Goal: Information Seeking & Learning: Learn about a topic

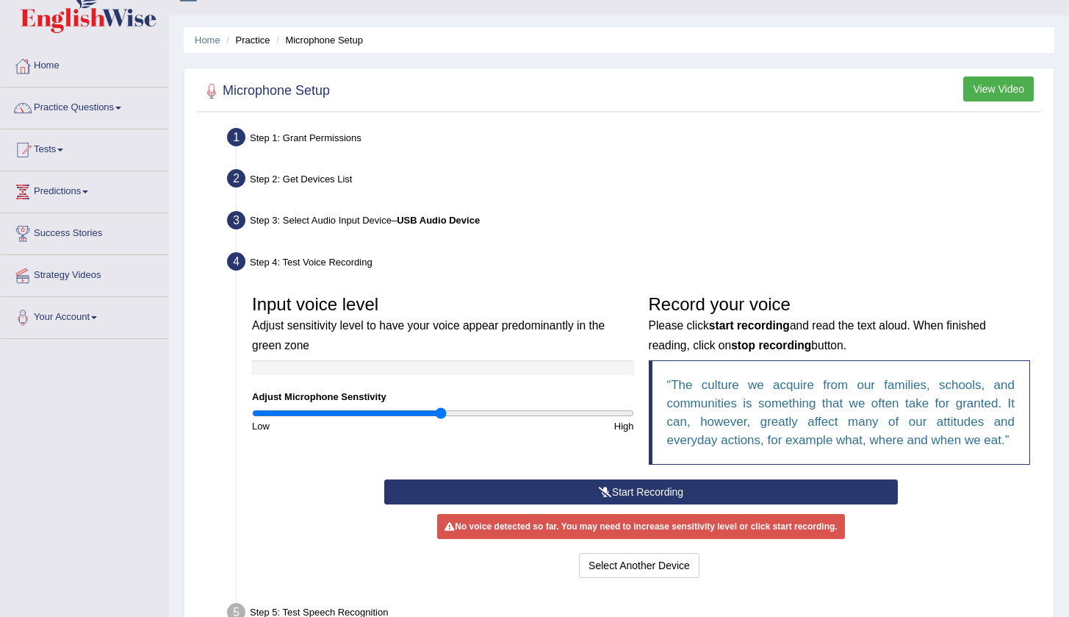
click at [132, 107] on link "Practice Questions" at bounding box center [85, 105] width 168 height 37
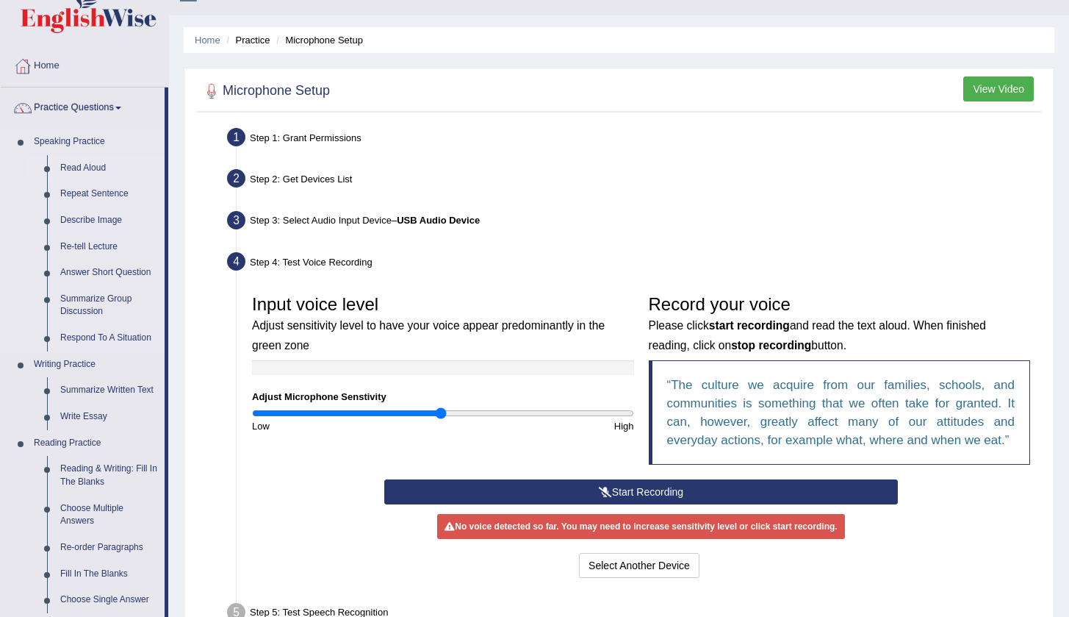
click at [97, 168] on link "Read Aloud" at bounding box center [109, 168] width 111 height 26
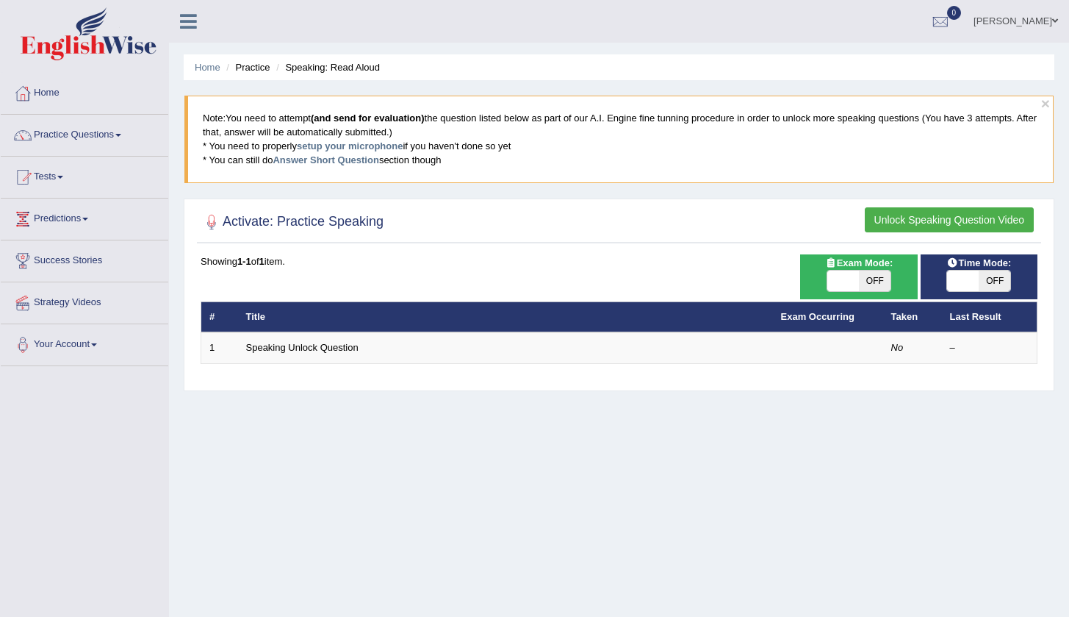
click at [126, 139] on link "Practice Questions" at bounding box center [85, 133] width 168 height 37
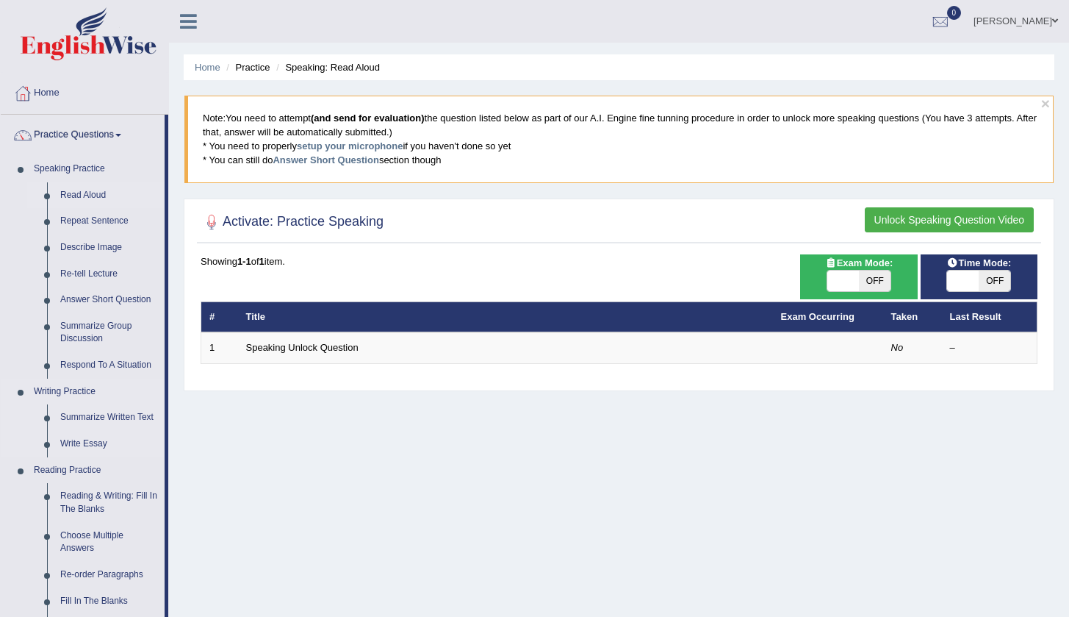
click at [93, 392] on link "Writing Practice" at bounding box center [95, 392] width 137 height 26
click at [86, 441] on link "Write Essay" at bounding box center [109, 444] width 111 height 26
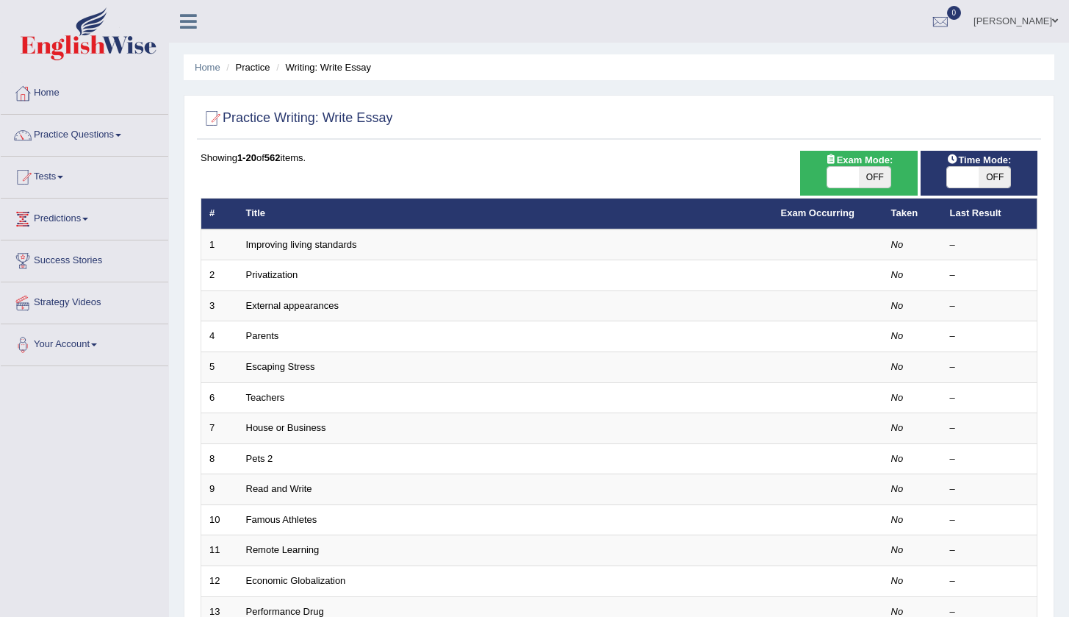
click at [844, 180] on span at bounding box center [844, 177] width 32 height 21
checkbox input "true"
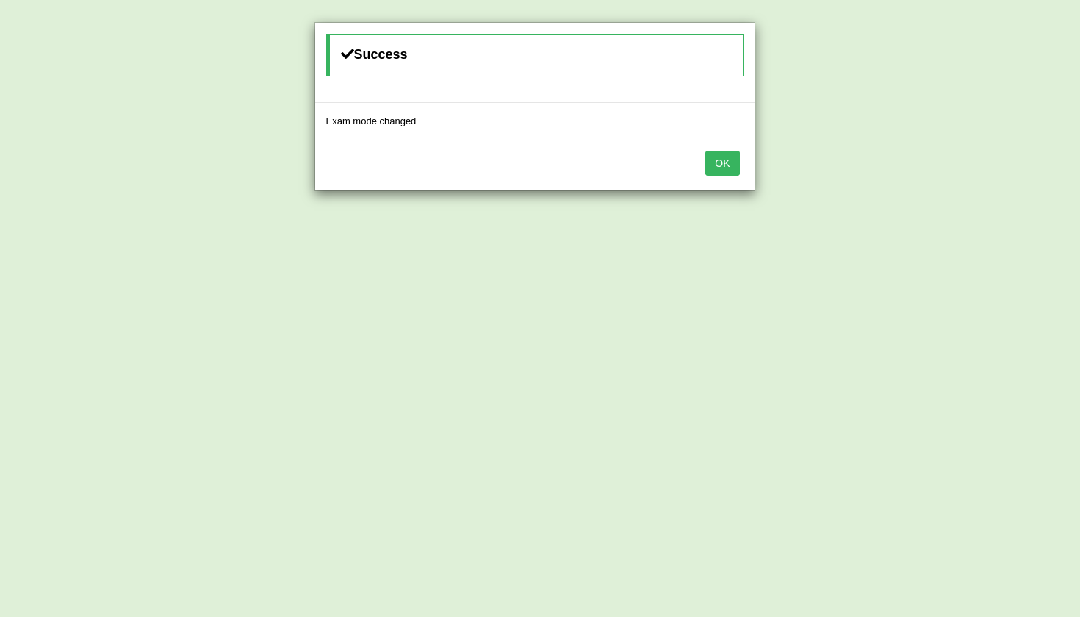
click at [719, 163] on button "OK" at bounding box center [723, 163] width 34 height 25
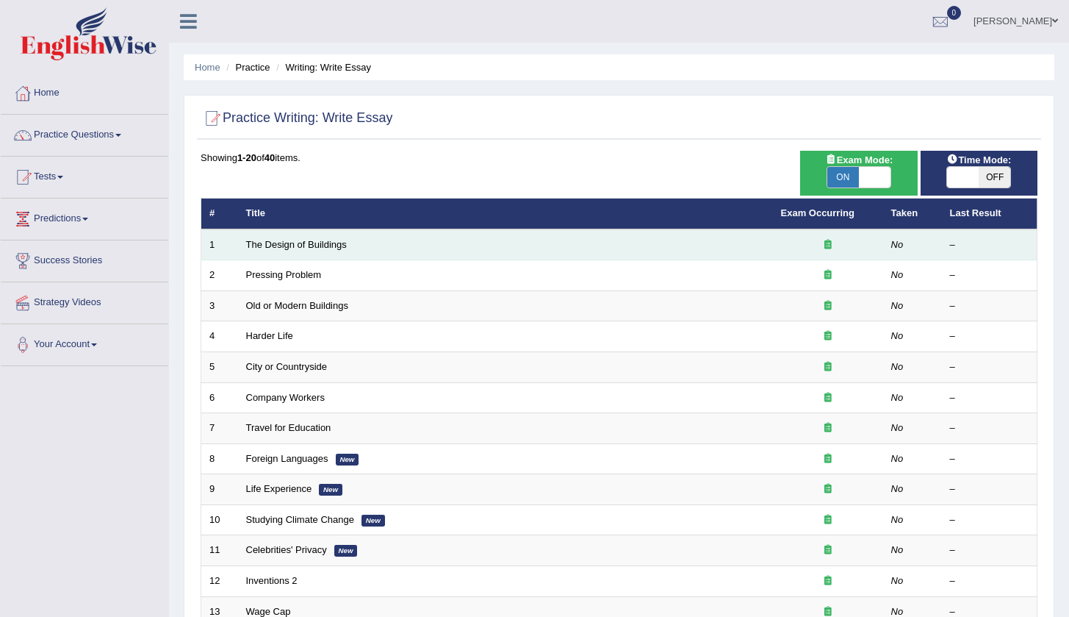
click at [644, 243] on td "The Design of Buildings" at bounding box center [505, 244] width 535 height 31
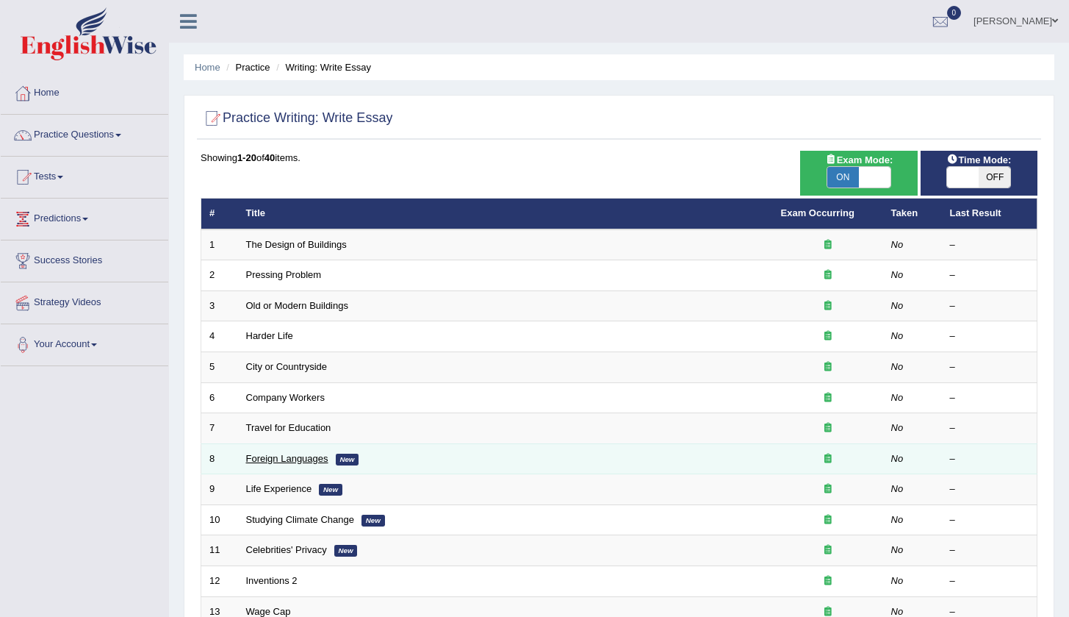
click at [290, 453] on link "Foreign Languages" at bounding box center [287, 458] width 82 height 11
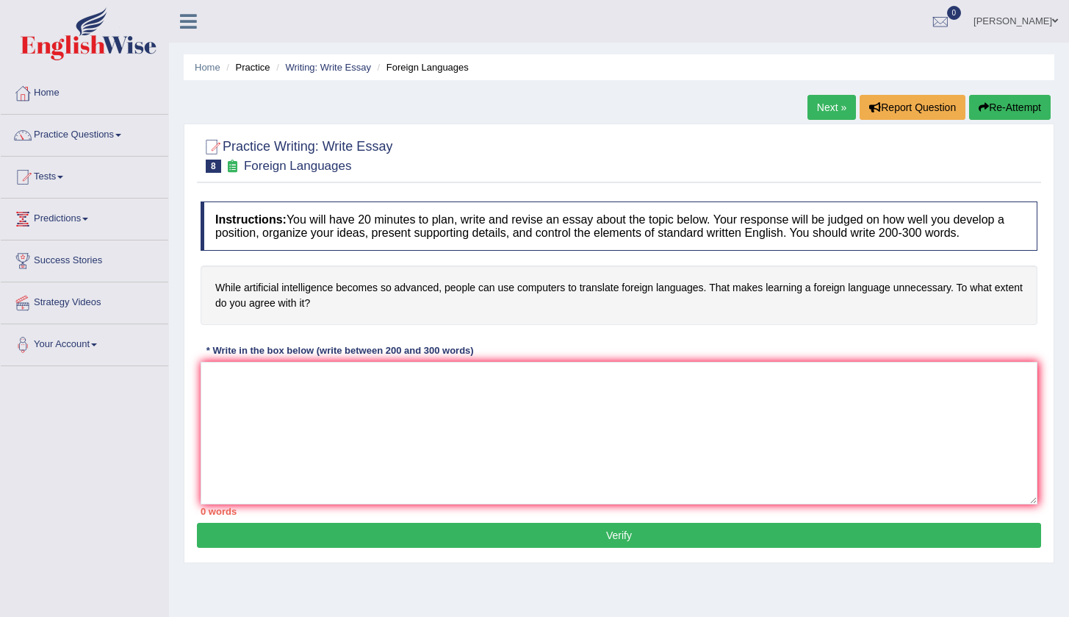
click at [121, 131] on link "Practice Questions" at bounding box center [85, 133] width 168 height 37
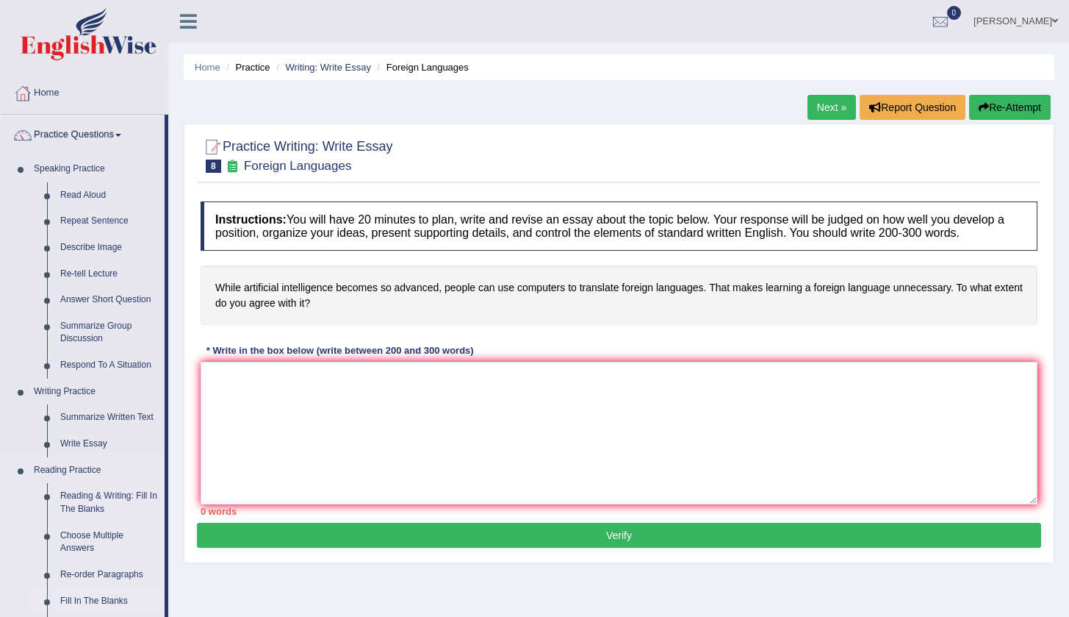
drag, startPoint x: 167, startPoint y: 561, endPoint x: 165, endPoint y: 594, distance: 33.1
click at [165, 599] on li "Practice Questions Speaking Practice Read Aloud Repeat Sentence Describe Image …" at bounding box center [85, 528] width 168 height 827
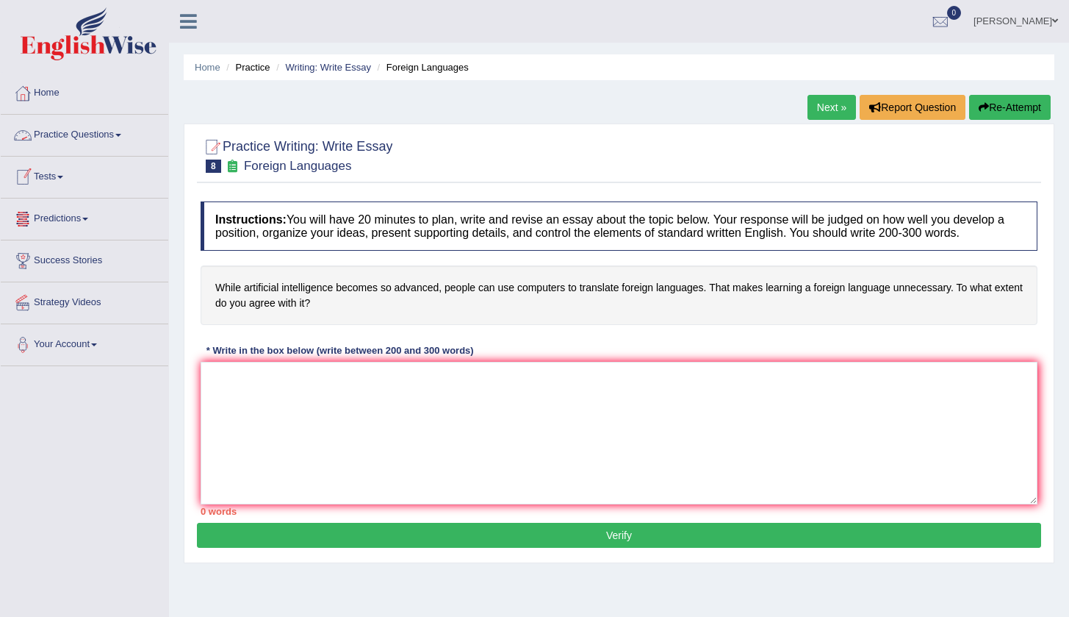
click at [119, 137] on link "Practice Questions" at bounding box center [85, 133] width 168 height 37
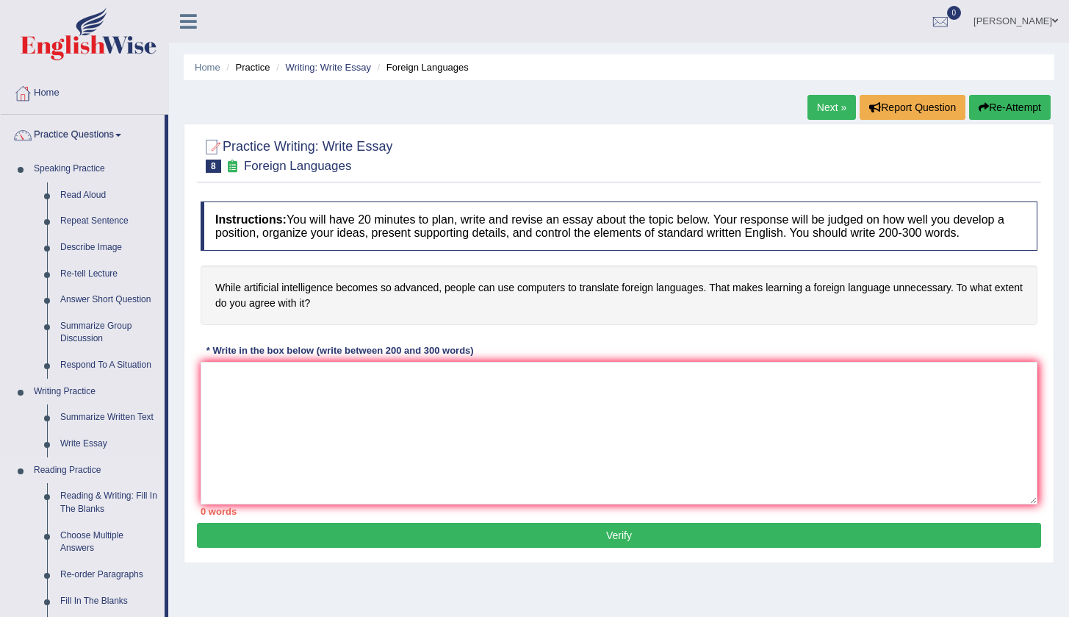
click at [81, 470] on link "Reading Practice" at bounding box center [95, 470] width 137 height 26
click at [77, 488] on link "Reading & Writing: Fill In The Blanks" at bounding box center [109, 502] width 111 height 39
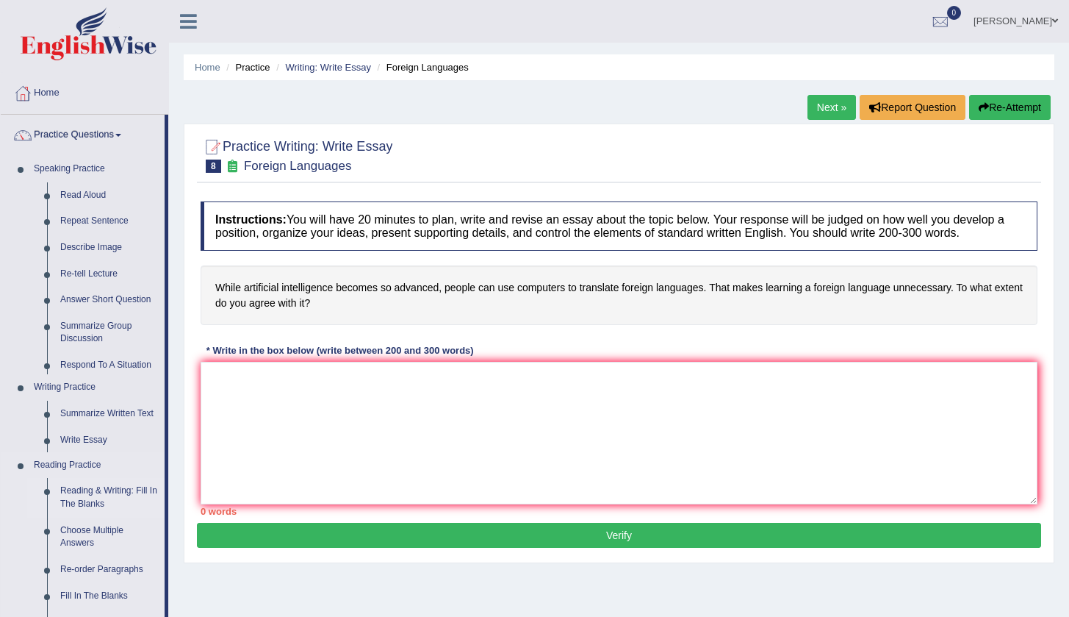
click at [77, 488] on link "Reading & Writing: Fill In The Blanks" at bounding box center [109, 497] width 111 height 39
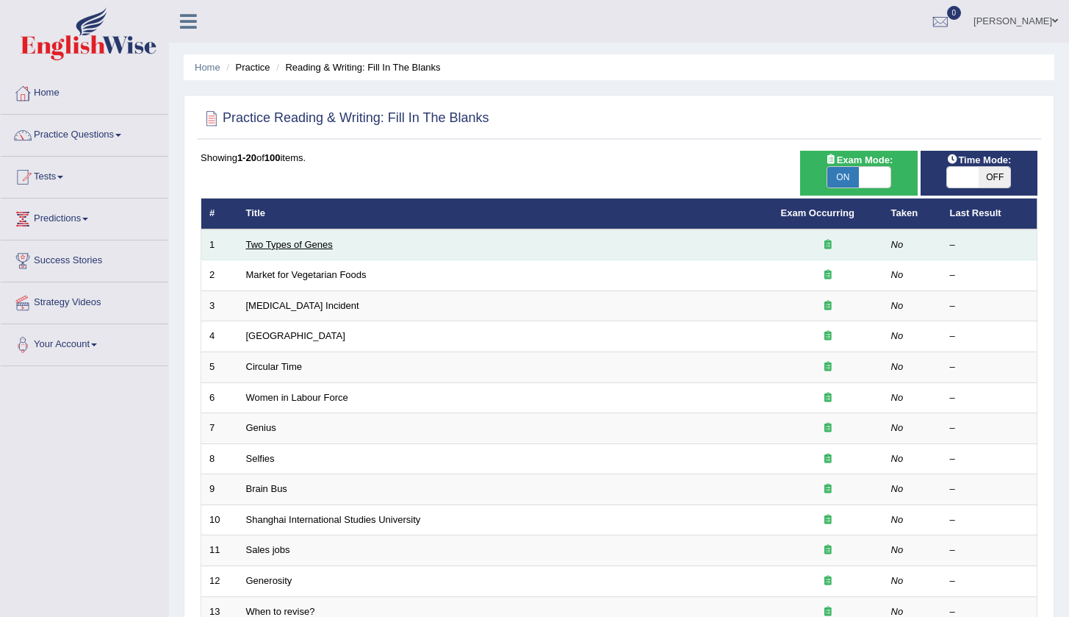
click at [305, 244] on link "Two Types of Genes" at bounding box center [289, 244] width 87 height 11
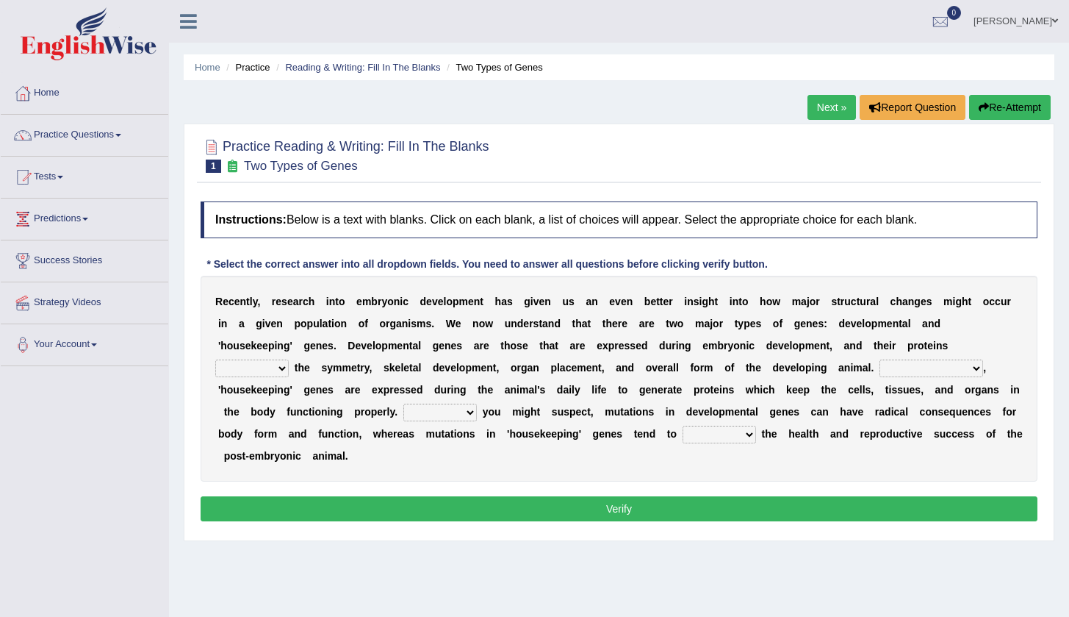
select select "elevate"
select select "In contrast"
select select "For"
select select "affect"
click at [642, 506] on button "Verify" at bounding box center [619, 508] width 837 height 25
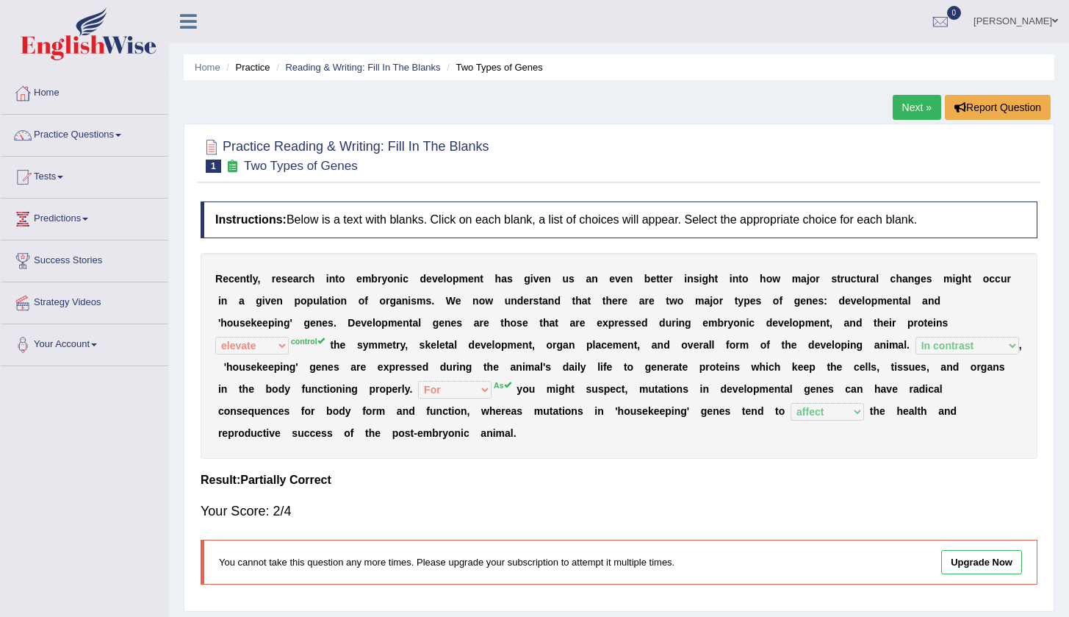
click at [900, 107] on link "Next »" at bounding box center [917, 107] width 49 height 25
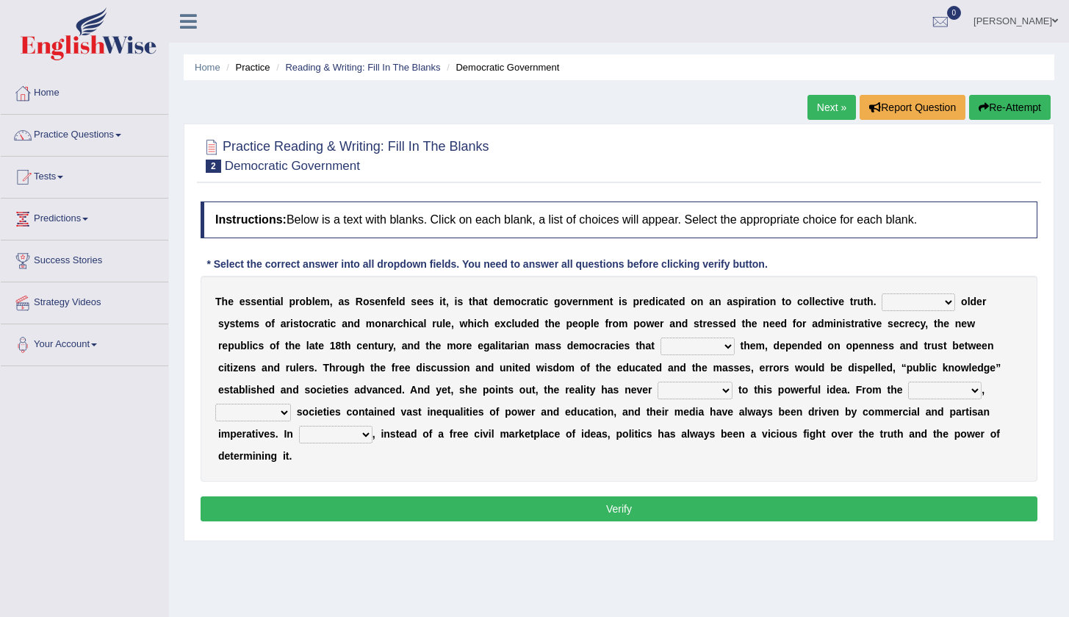
select select "Unlike"
select select "succeeded"
select select "stood up"
select select "ranged"
select select "democratic"
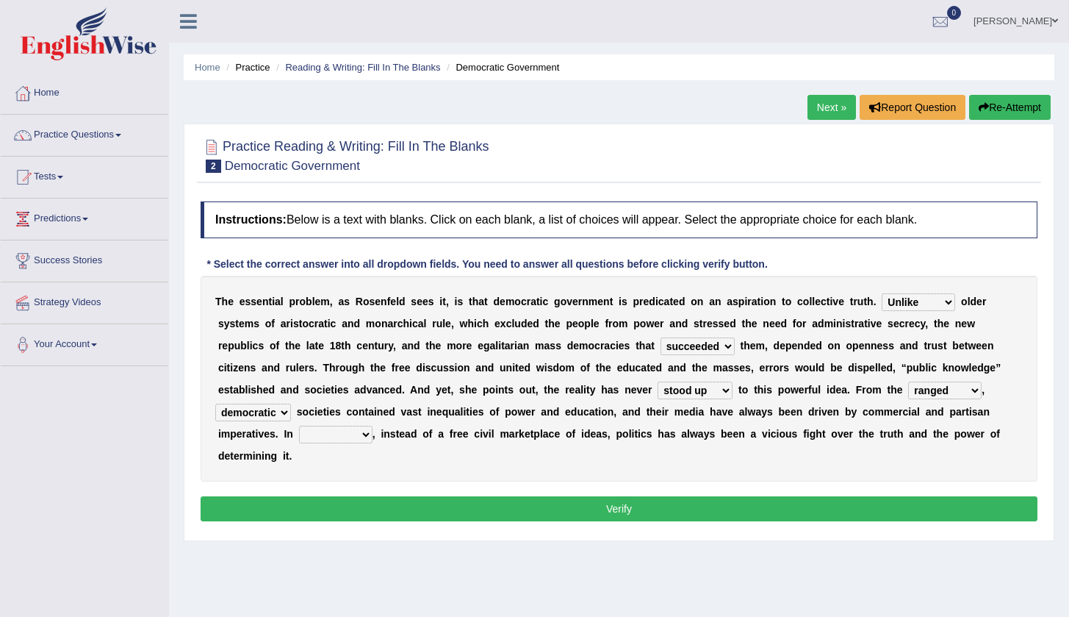
select select "ideas"
click at [617, 512] on button "Verify" at bounding box center [619, 508] width 837 height 25
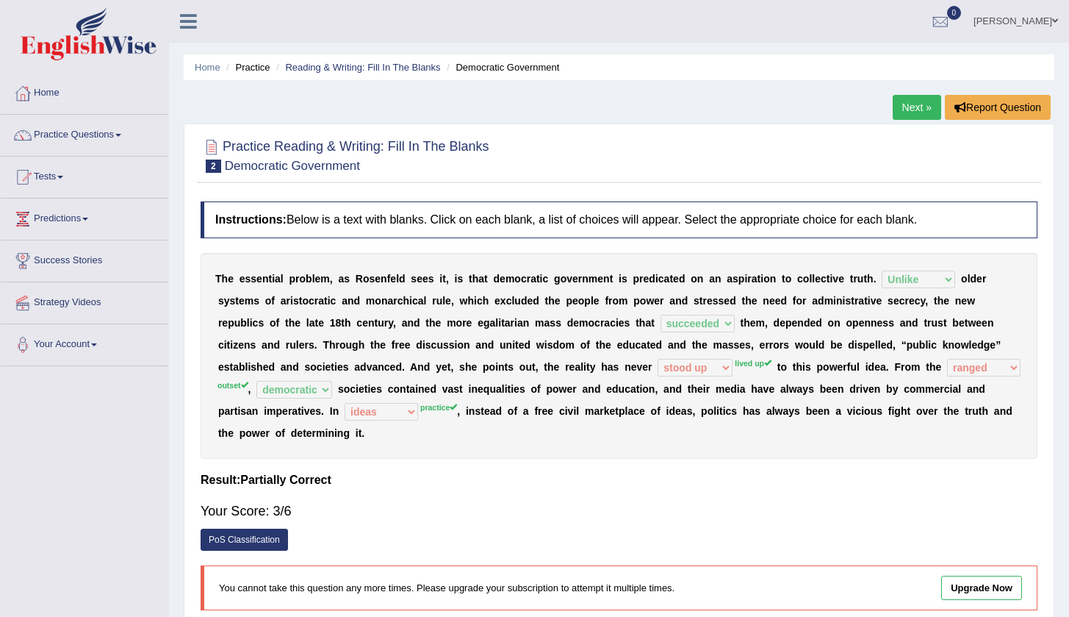
click at [915, 110] on link "Next »" at bounding box center [917, 107] width 49 height 25
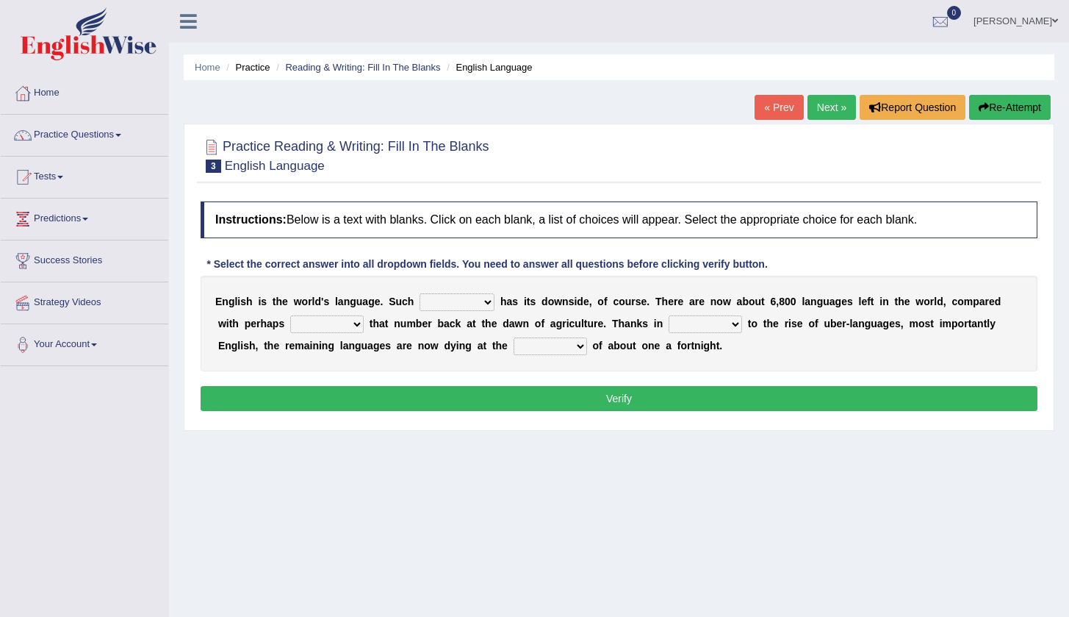
select select "idea"
select select "rise"
select select "part"
select select "state"
click at [620, 400] on button "Verify" at bounding box center [619, 398] width 837 height 25
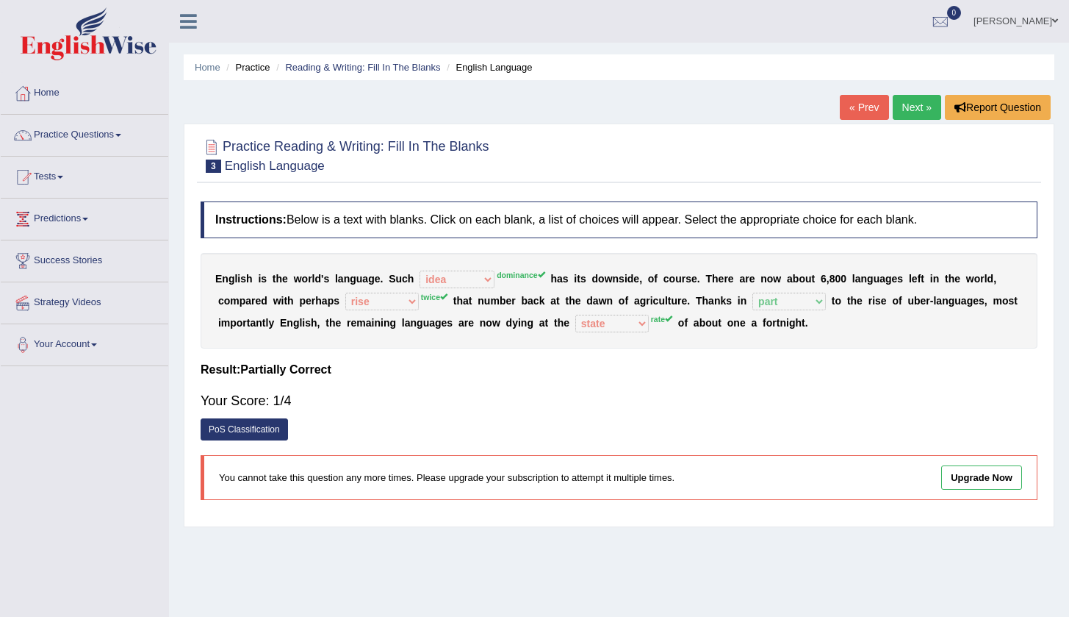
click at [908, 106] on link "Next »" at bounding box center [917, 107] width 49 height 25
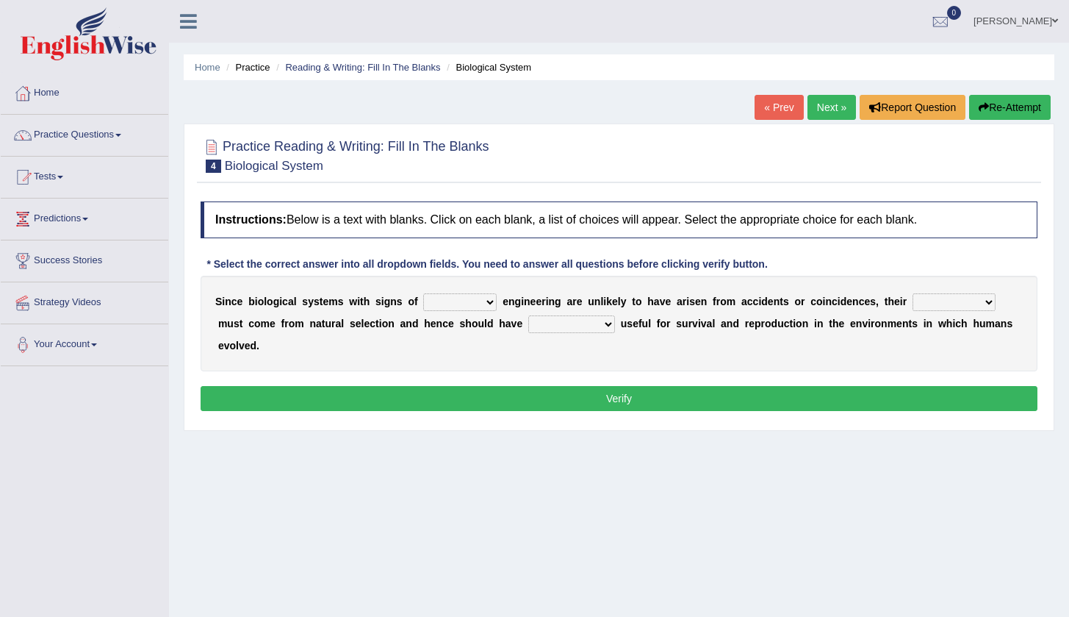
select select "complex"
select select "structures"
select select "functions"
click at [578, 395] on button "Verify" at bounding box center [619, 398] width 837 height 25
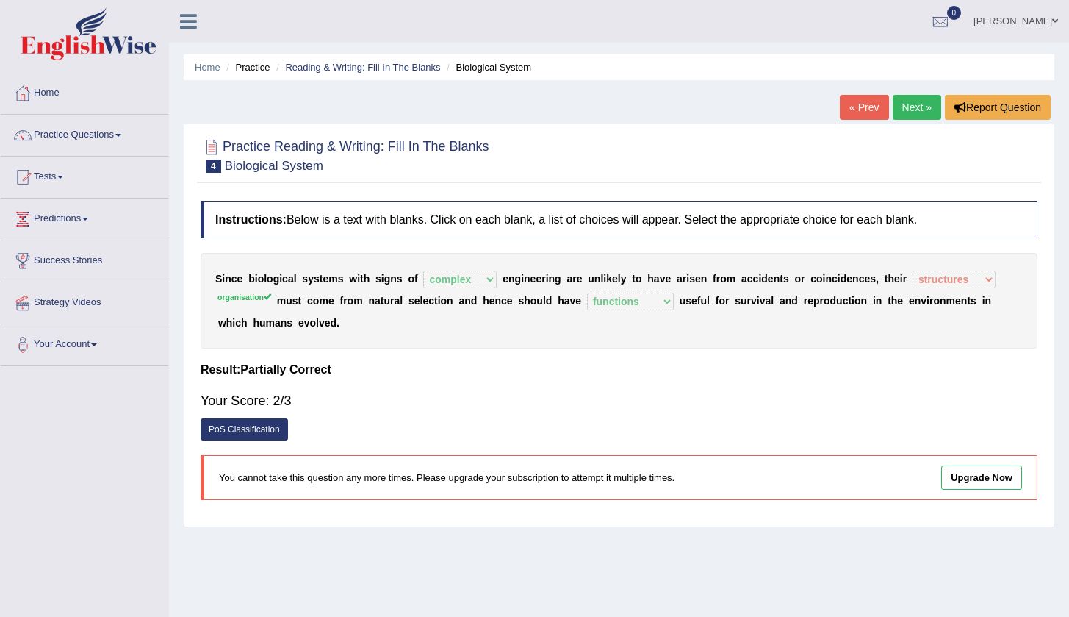
click at [908, 110] on link "Next »" at bounding box center [917, 107] width 49 height 25
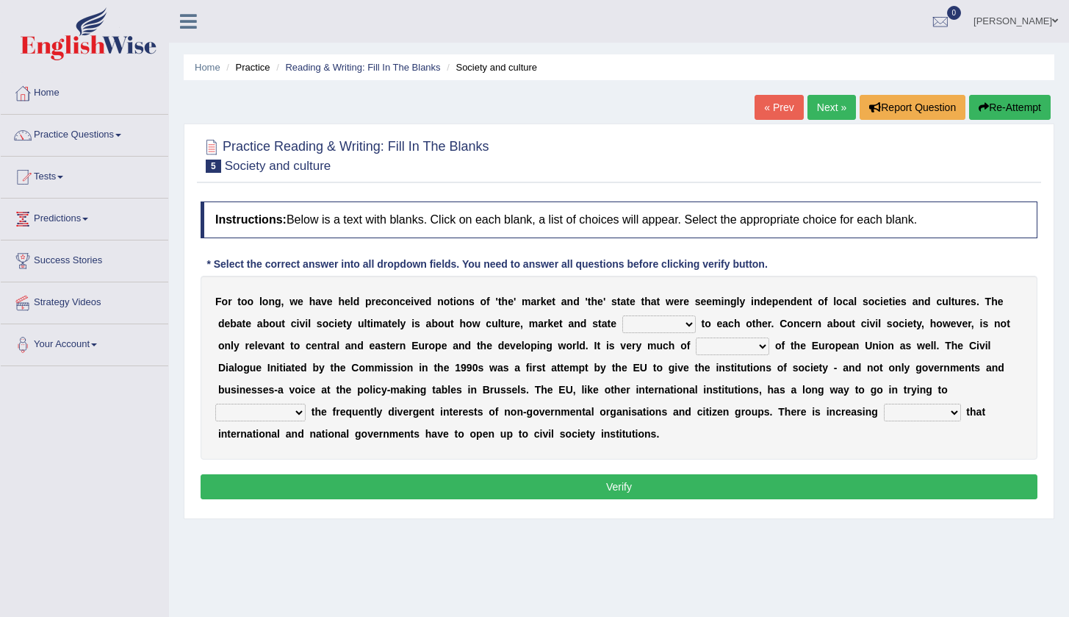
select select "bring"
select select "interest"
select select "express"
select select "recognition"
click at [652, 487] on button "Verify" at bounding box center [619, 486] width 837 height 25
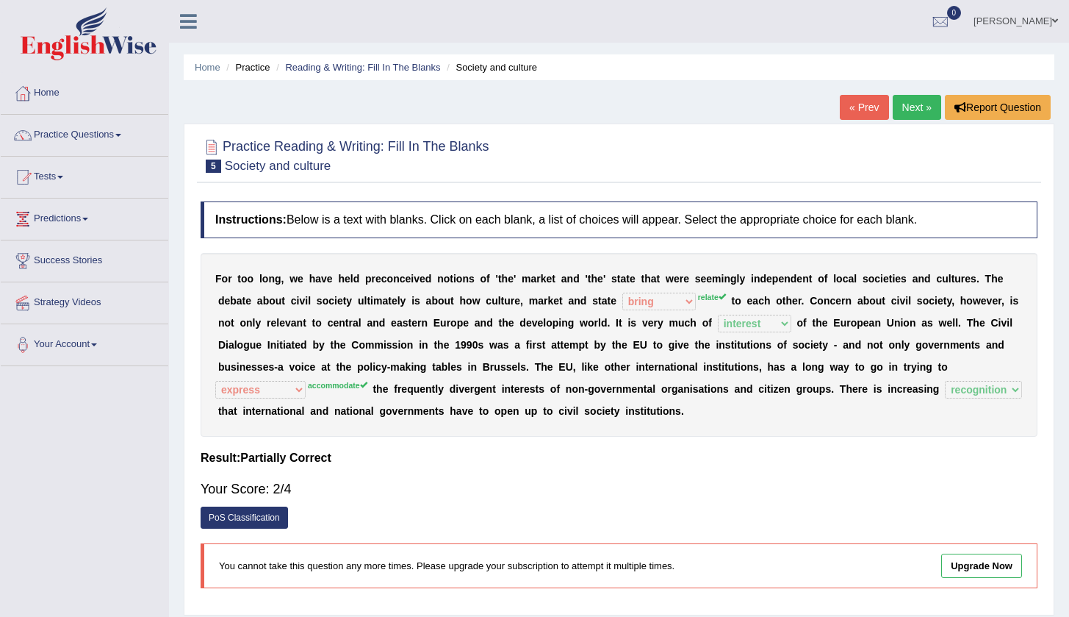
click at [909, 110] on link "Next »" at bounding box center [917, 107] width 49 height 25
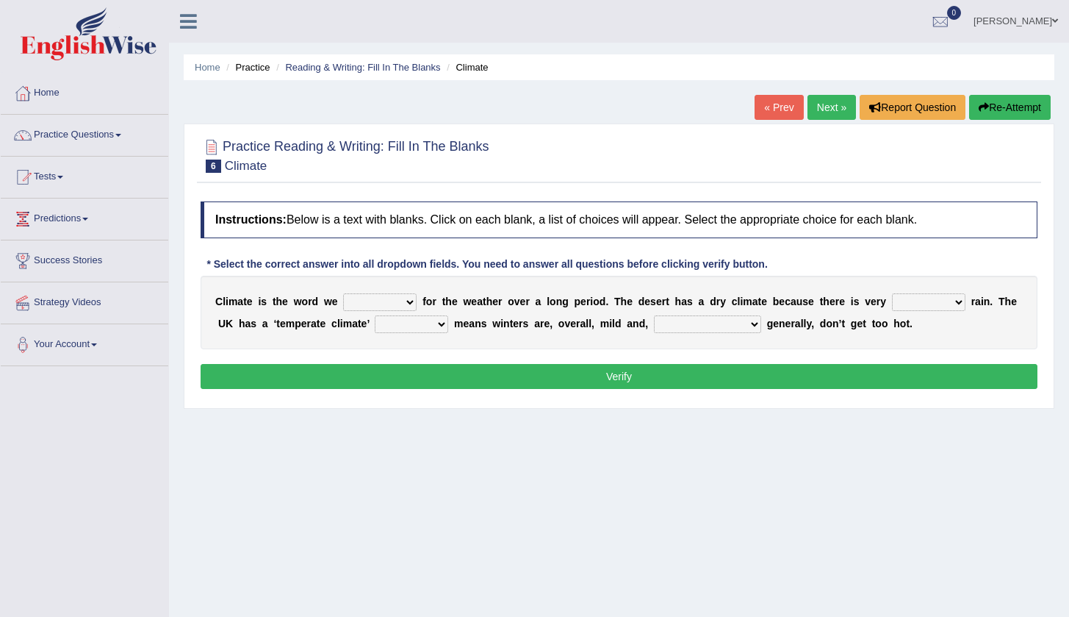
select select "take"
select select "less"
select select "which"
select select "[PERSON_NAME]"
click at [650, 383] on button "Verify" at bounding box center [619, 376] width 837 height 25
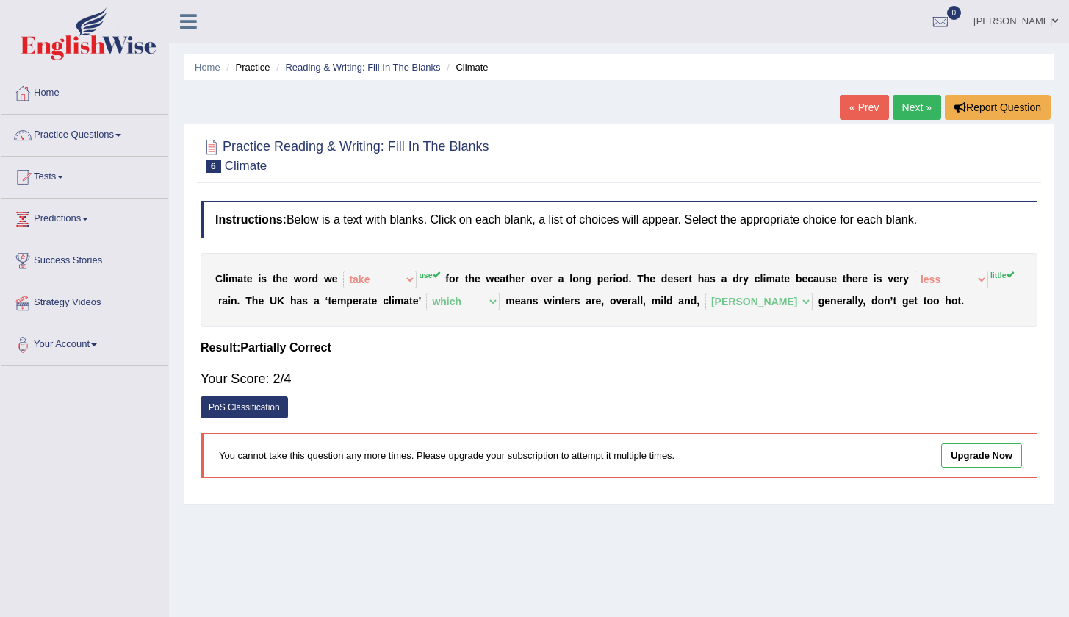
click at [901, 104] on link "Next »" at bounding box center [917, 107] width 49 height 25
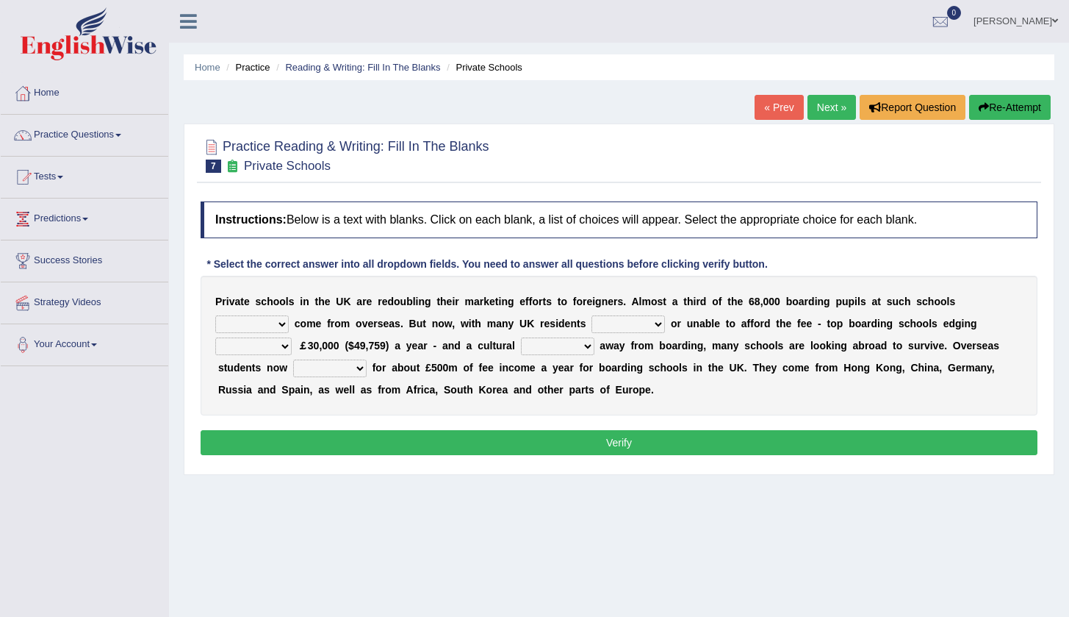
select select "already"
select select "unwilling"
select select "amounting"
select select "shift"
select select "hold"
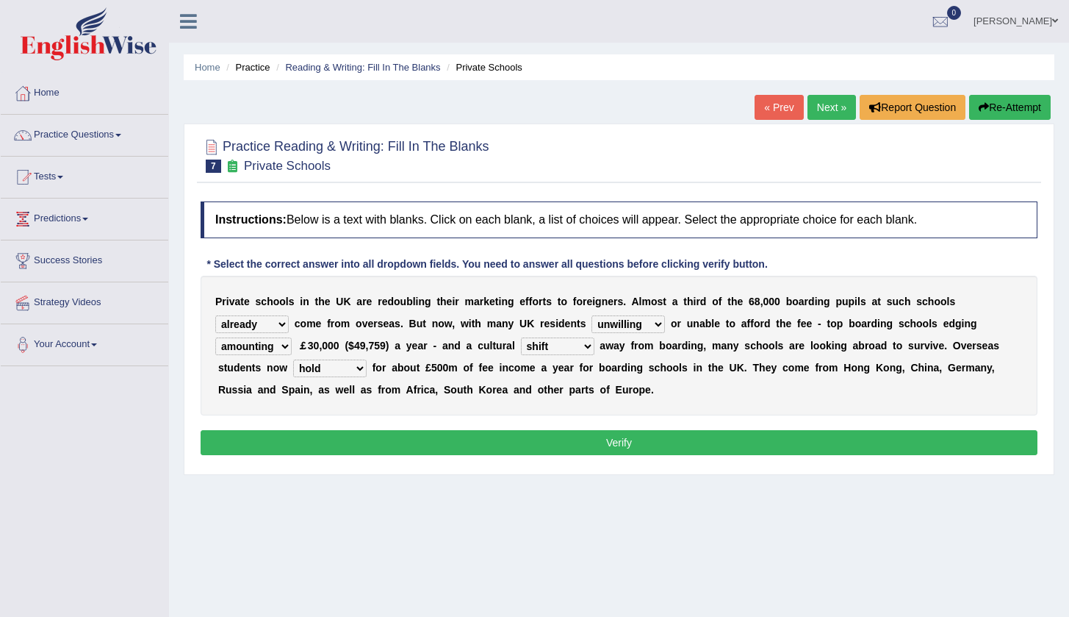
click at [544, 438] on button "Verify" at bounding box center [619, 442] width 837 height 25
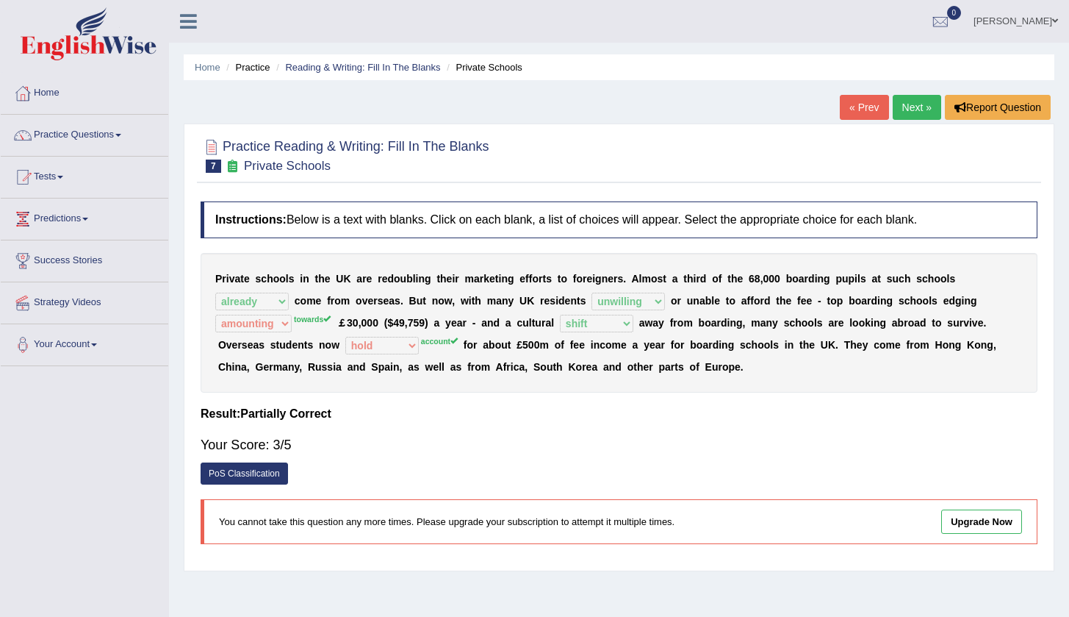
click at [916, 111] on link "Next »" at bounding box center [917, 107] width 49 height 25
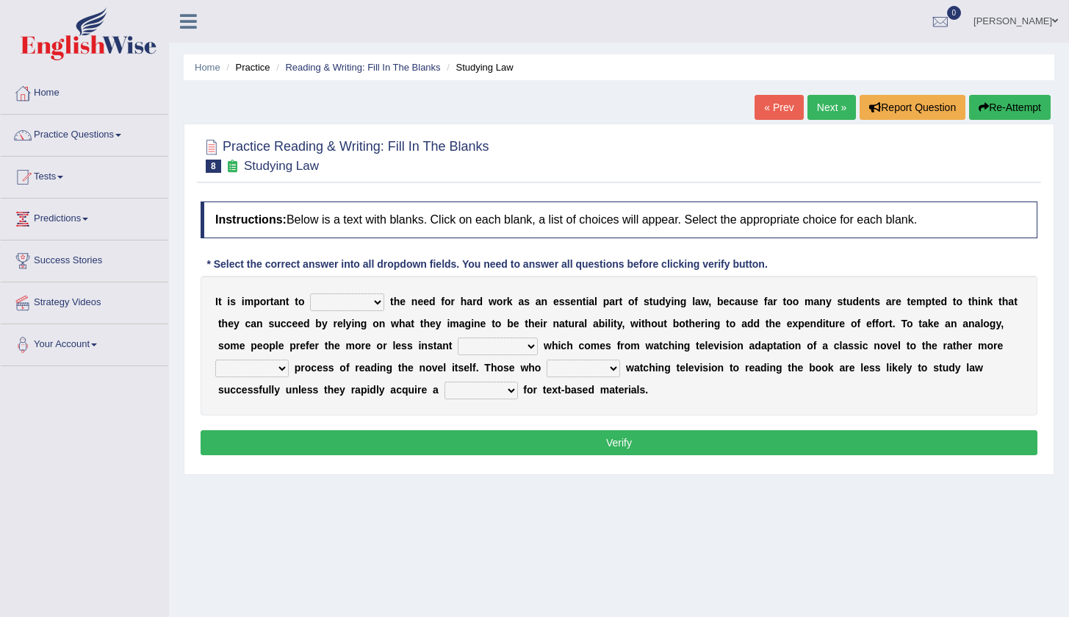
select select "adjust"
select select "reaction"
select select "acquire"
select select "prefer"
select select "taste"
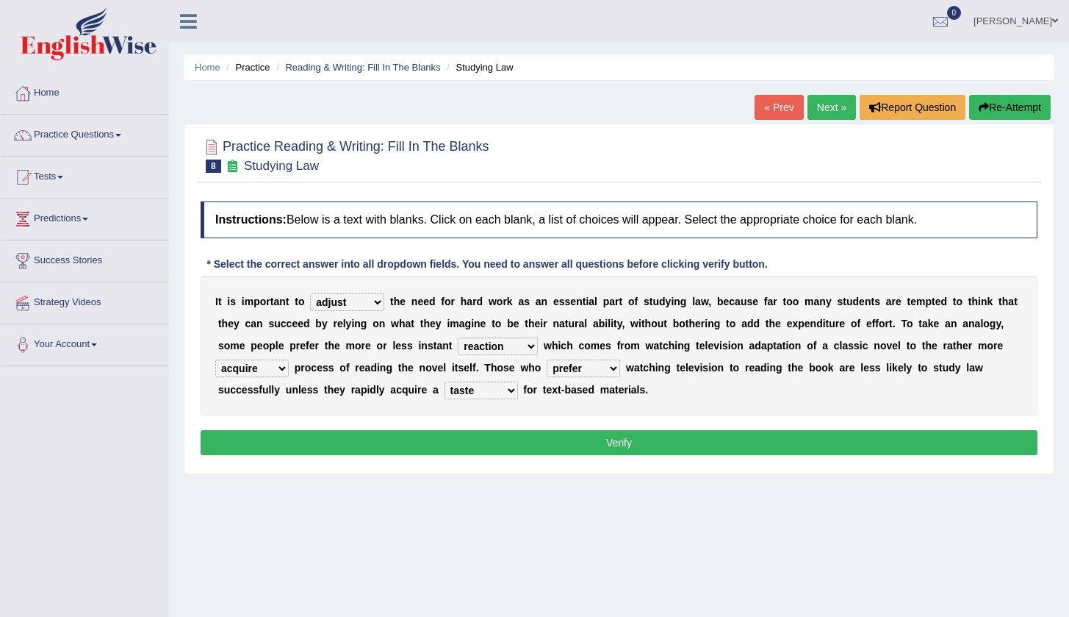
click at [614, 440] on button "Verify" at bounding box center [619, 442] width 837 height 25
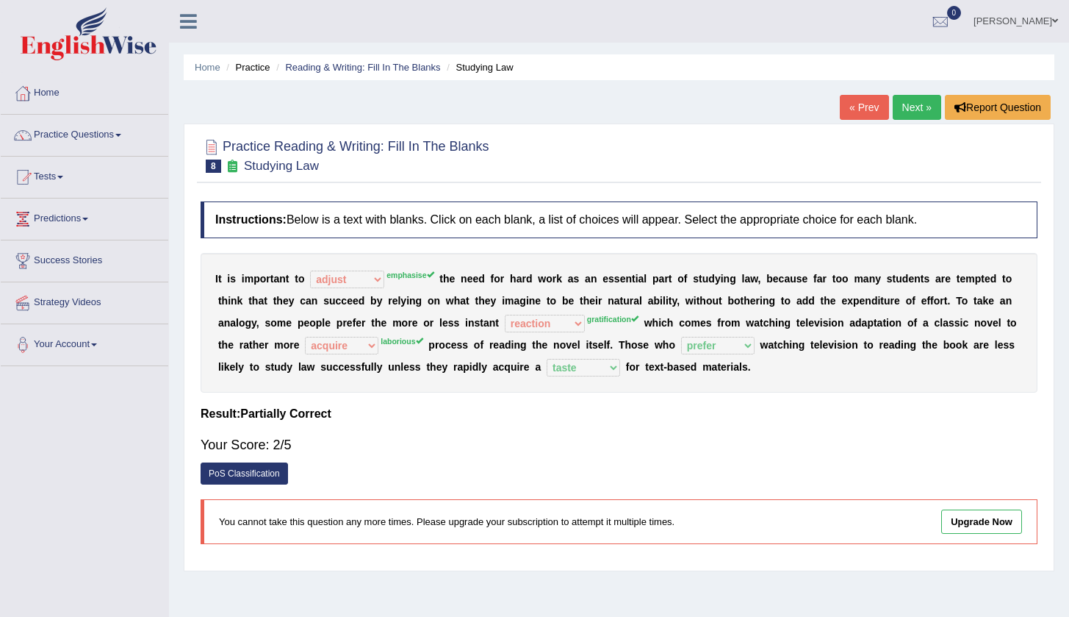
click at [915, 101] on link "Next »" at bounding box center [917, 107] width 49 height 25
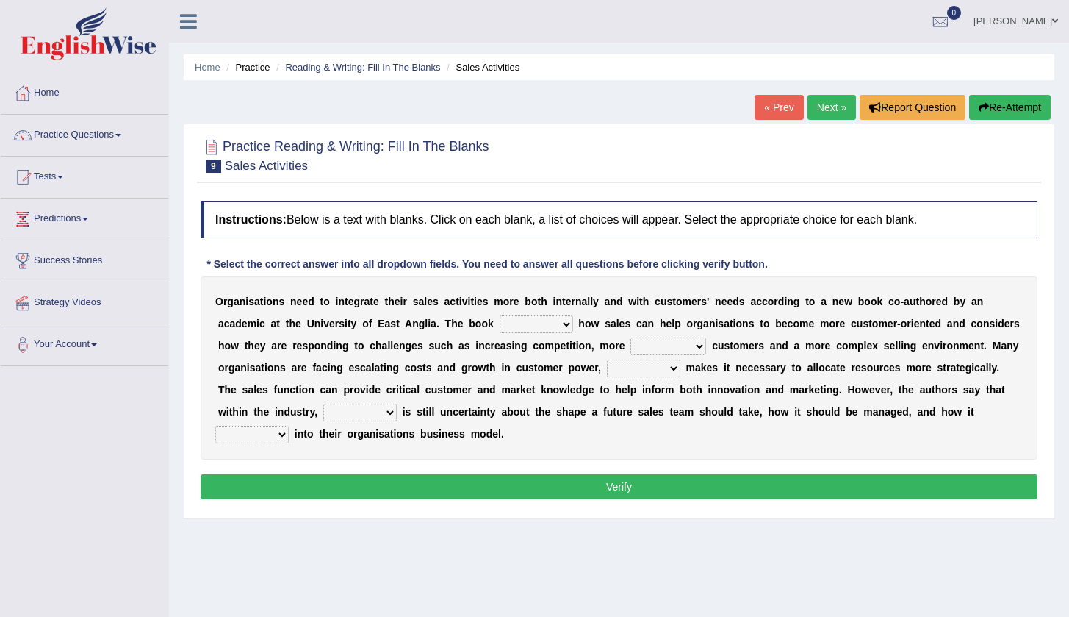
select select "inspires"
select select "greater"
select select "what"
select select "their"
select select "forges"
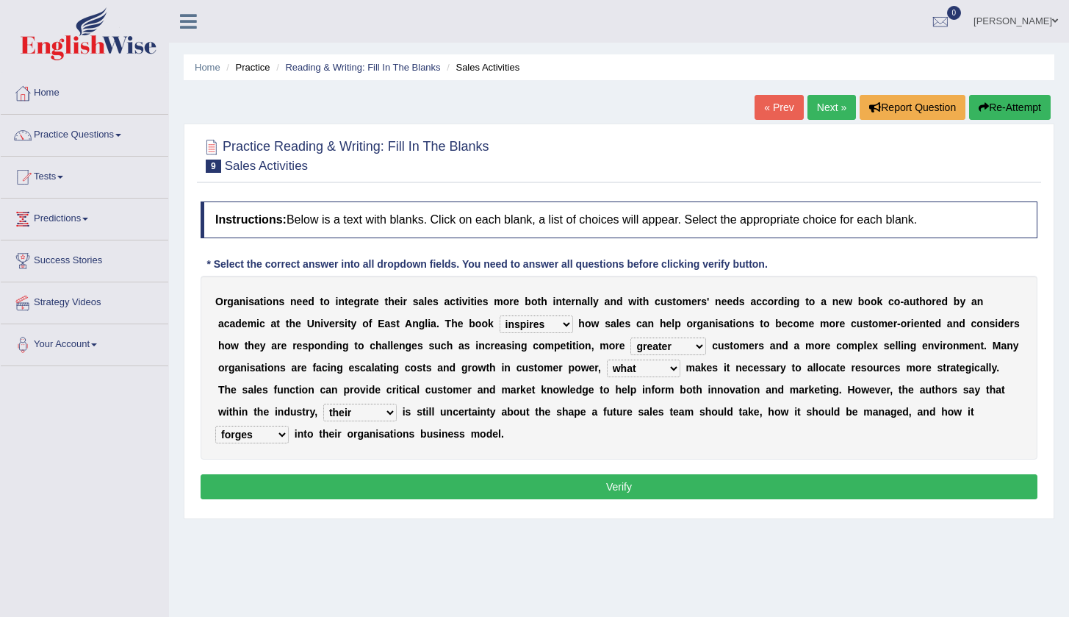
click at [509, 486] on button "Verify" at bounding box center [619, 486] width 837 height 25
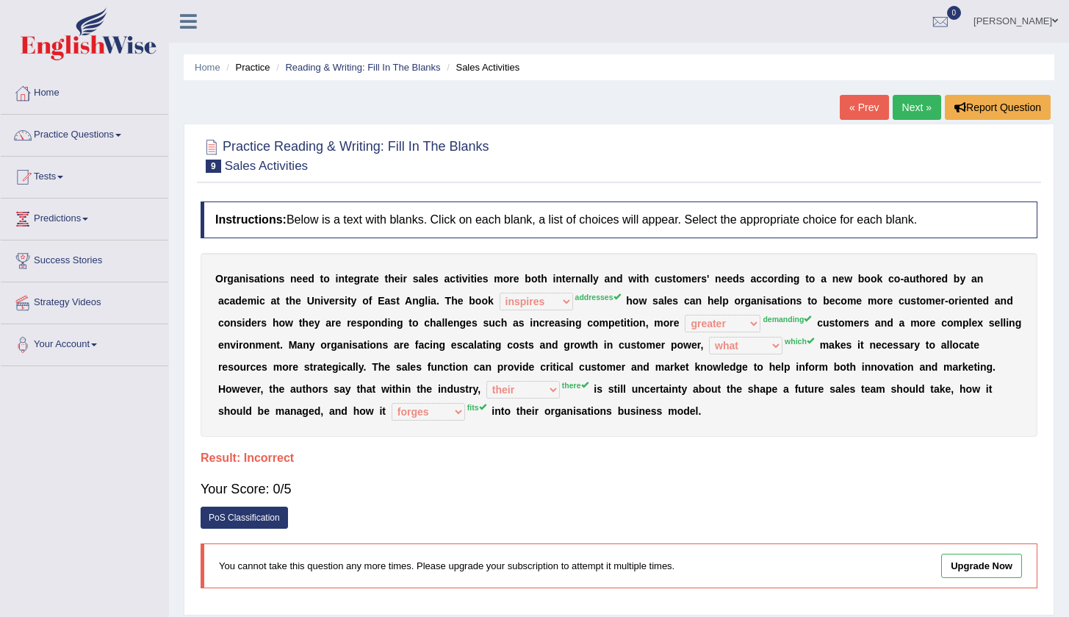
click at [921, 110] on link "Next »" at bounding box center [917, 107] width 49 height 25
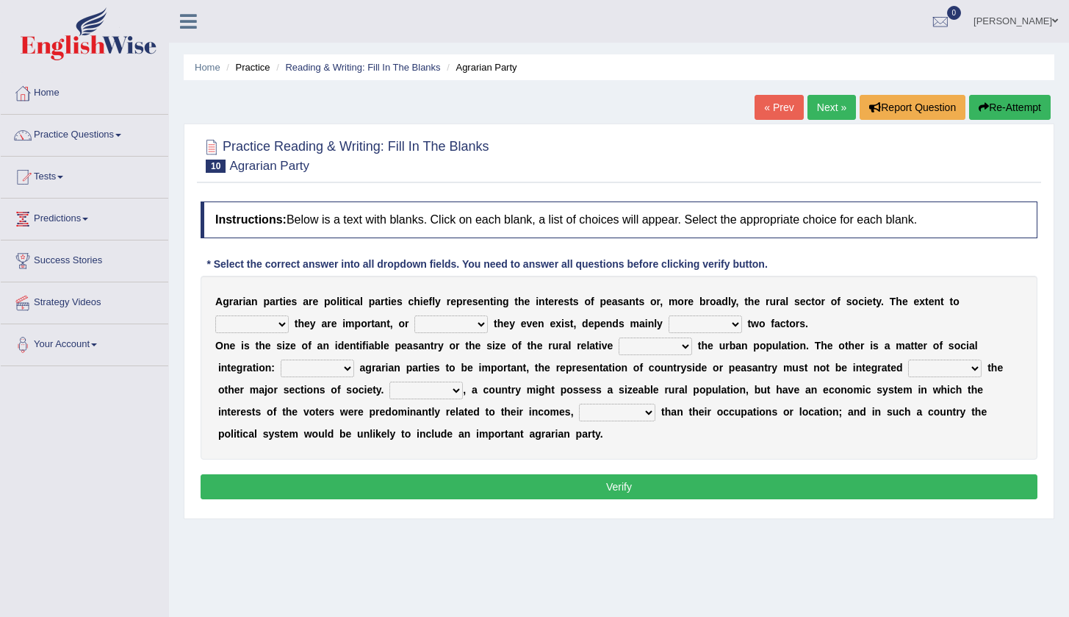
select select "which"
select select "neither"
select select "in"
select select "to"
select select "From"
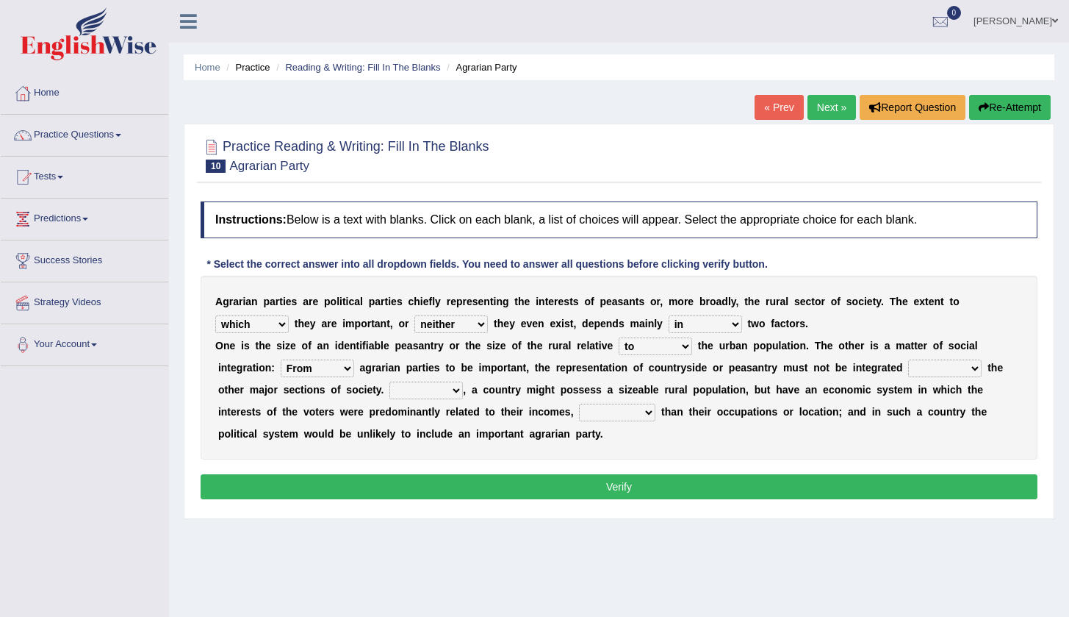
select select "with"
select select "Then"
select select "rather"
click at [623, 485] on button "Verify" at bounding box center [619, 486] width 837 height 25
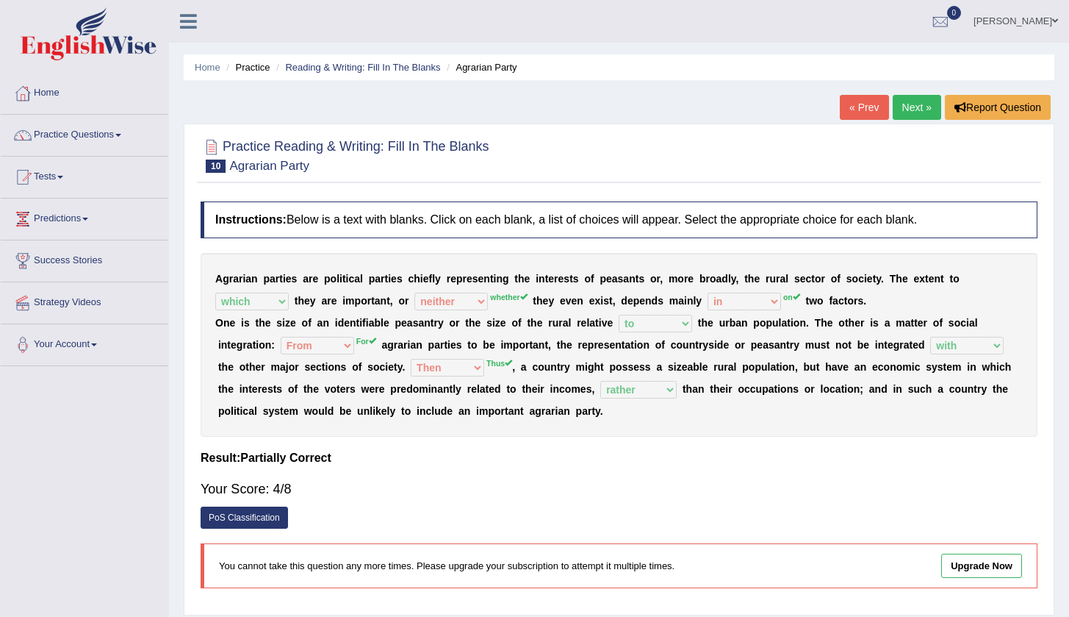
click at [922, 100] on link "Next »" at bounding box center [917, 107] width 49 height 25
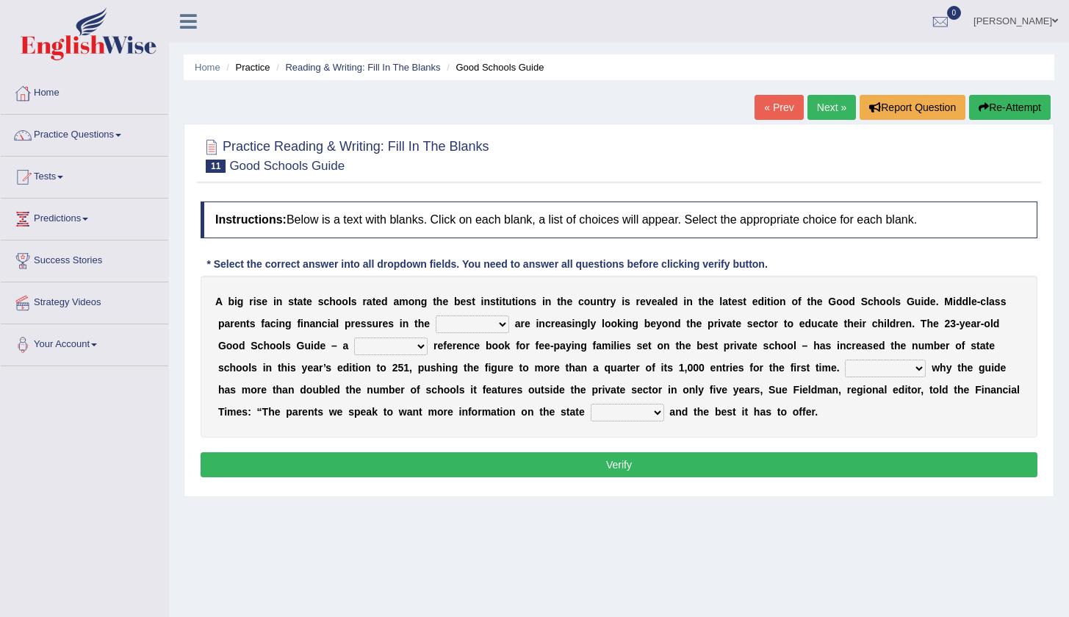
select select "external"
click at [488, 369] on b "i" at bounding box center [489, 368] width 3 height 12
select select "kind"
select select "Explaining"
drag, startPoint x: 660, startPoint y: 409, endPoint x: 653, endPoint y: 412, distance: 7.9
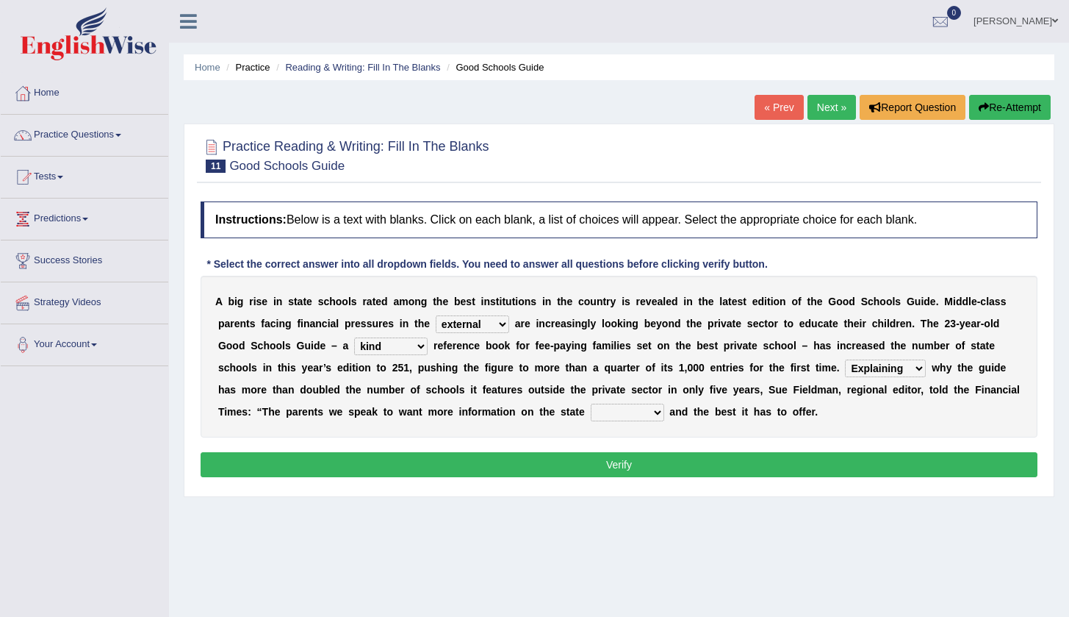
click at [653, 412] on select "factor sector vector collector" at bounding box center [627, 413] width 73 height 18
drag, startPoint x: 695, startPoint y: 428, endPoint x: 679, endPoint y: 420, distance: 18.1
click at [679, 421] on div "A b i g r i s e i n s t a t e s c h o o l s r a t e d a m o n g t h e b e s t i…" at bounding box center [619, 357] width 837 height 162
drag, startPoint x: 695, startPoint y: 434, endPoint x: 673, endPoint y: 419, distance: 27.1
click at [672, 419] on div "A b i g r i s e i n s t a t e s c h o o l s r a t e d a m o n g t h e b e s t i…" at bounding box center [619, 357] width 837 height 162
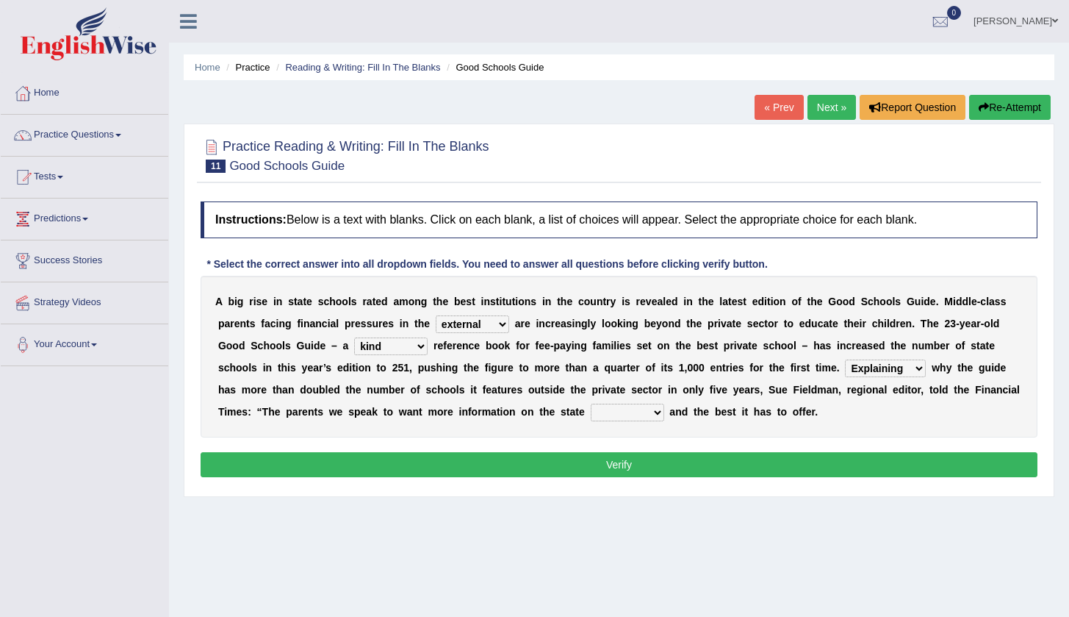
select select "sector"
click at [622, 459] on button "Verify" at bounding box center [619, 464] width 837 height 25
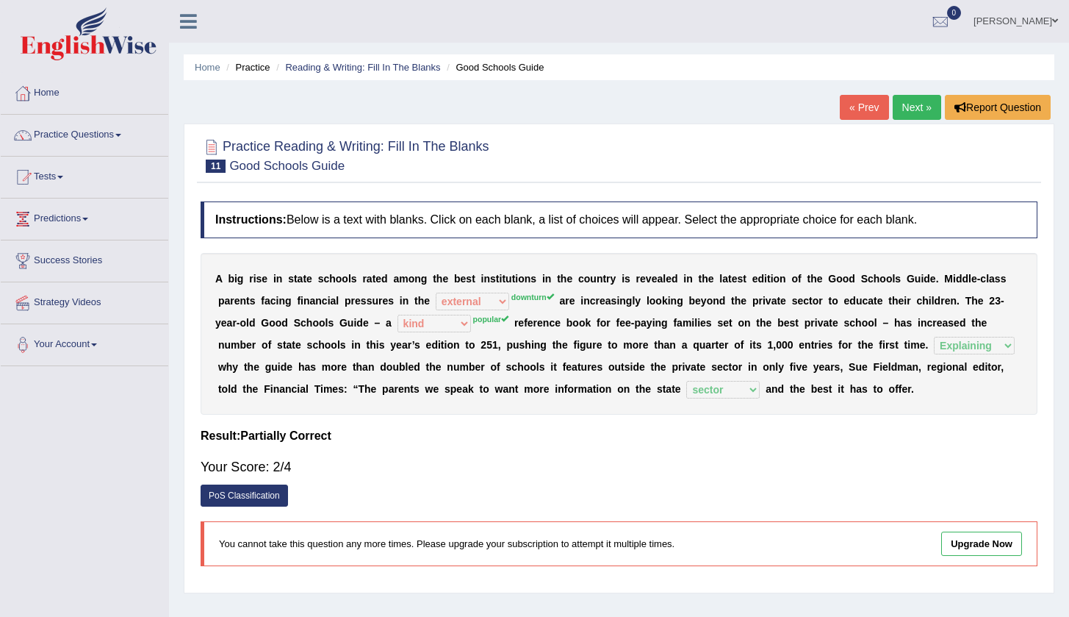
click at [897, 101] on link "Next »" at bounding box center [917, 107] width 49 height 25
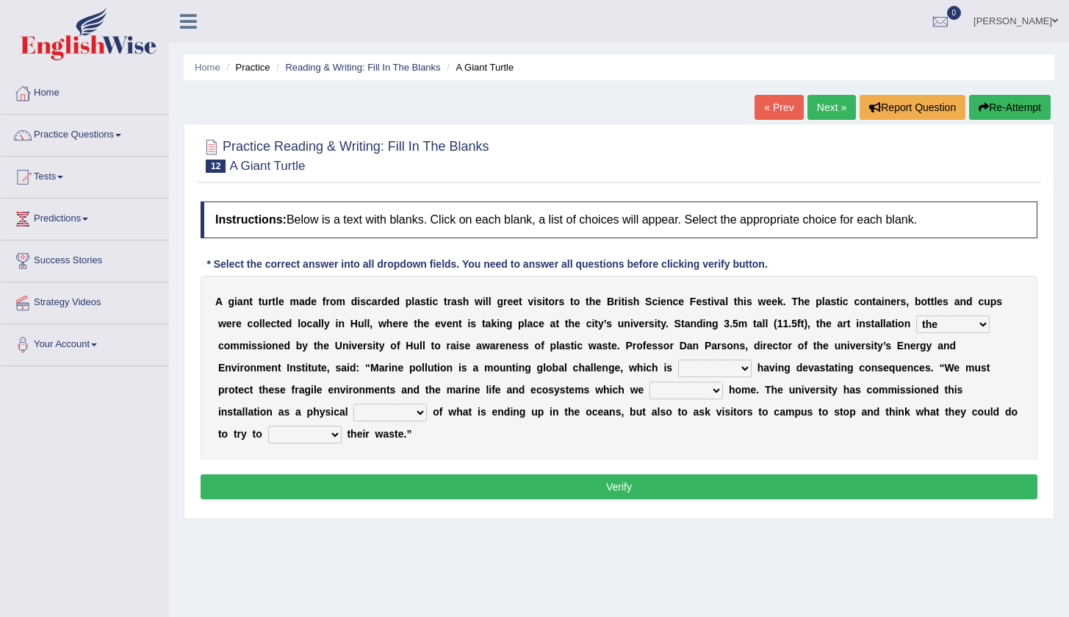
select select "was"
select select "already"
select select "get"
select select "reminder"
select select "reduce"
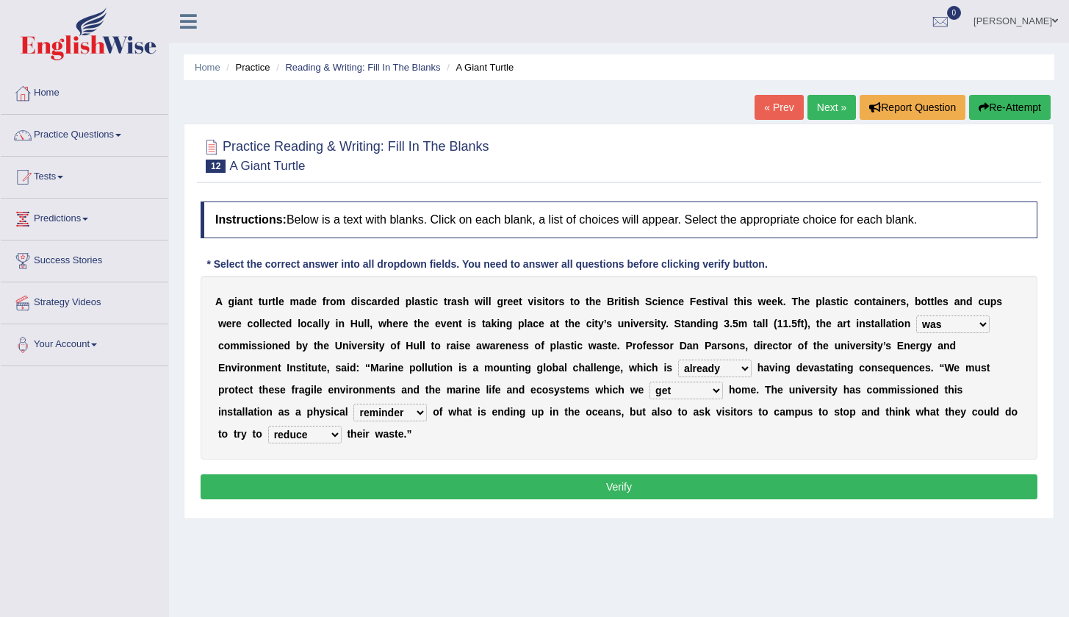
click at [781, 483] on button "Verify" at bounding box center [619, 486] width 837 height 25
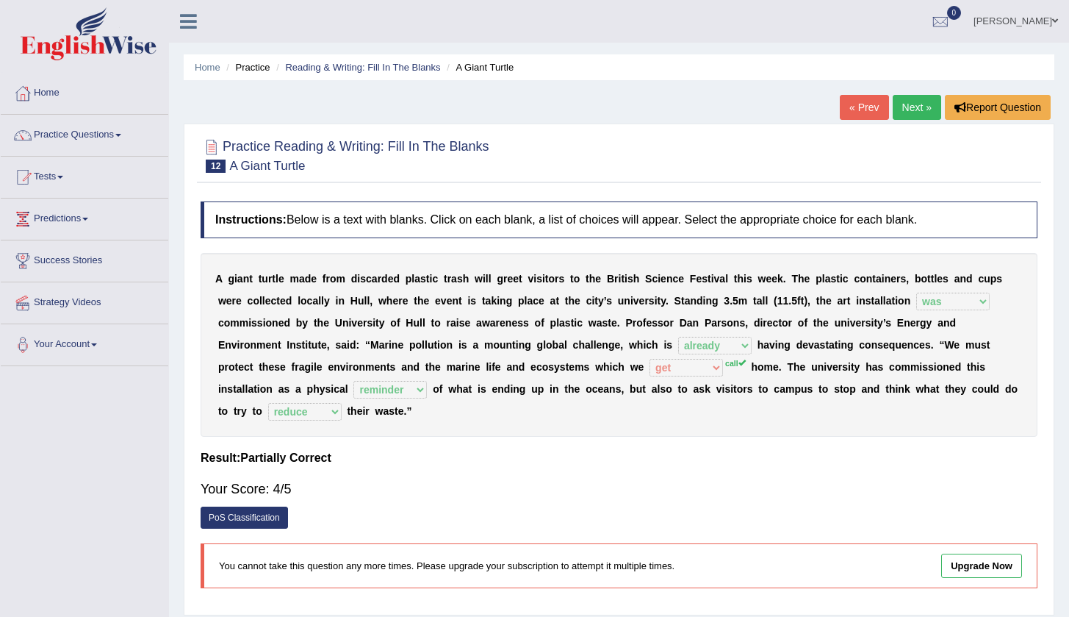
click at [908, 104] on link "Next »" at bounding box center [917, 107] width 49 height 25
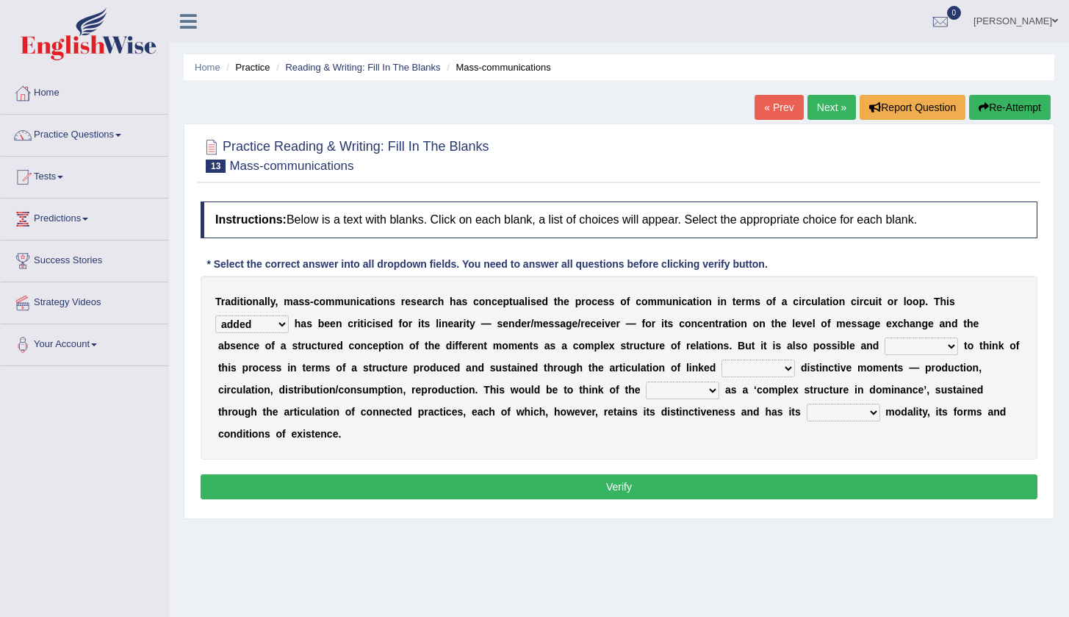
select select "model"
select select "helpful"
select select "but"
select select "access"
select select "specific"
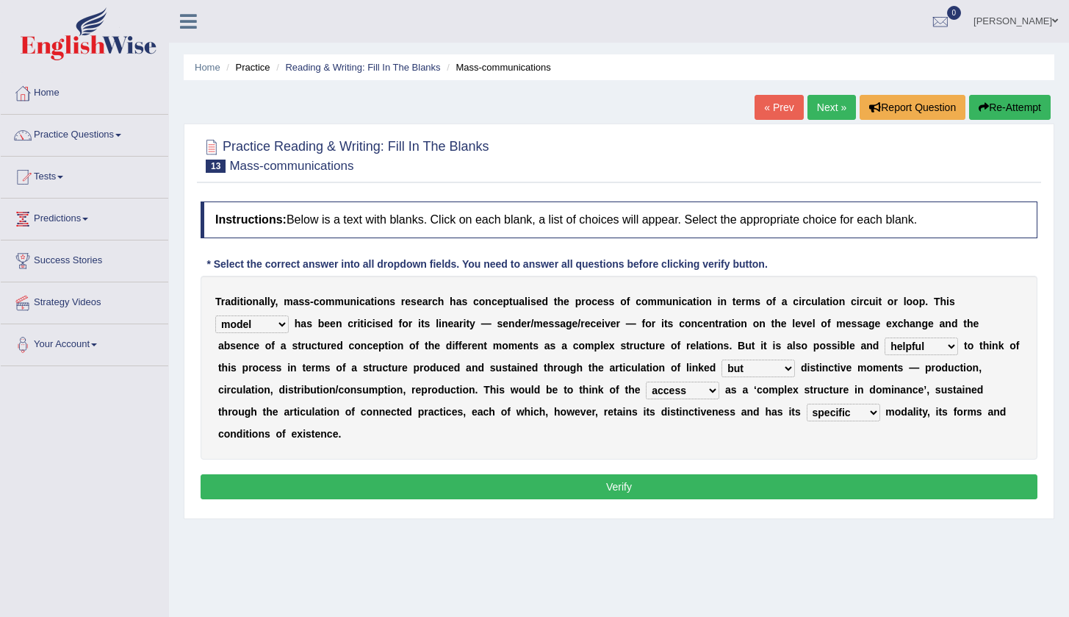
click at [698, 484] on button "Verify" at bounding box center [619, 486] width 837 height 25
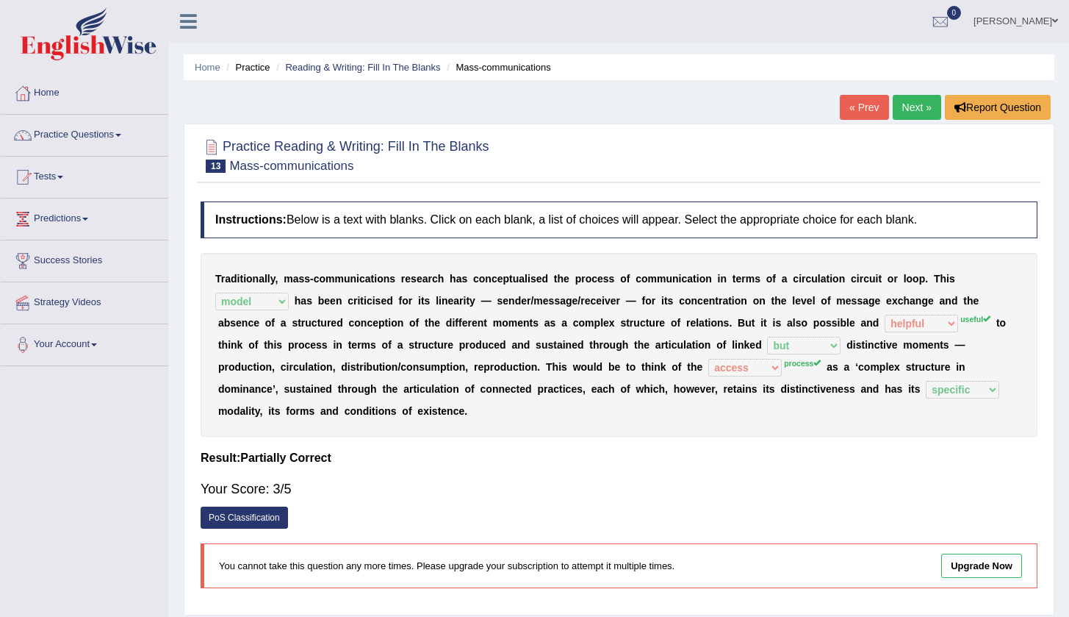
drag, startPoint x: 617, startPoint y: 562, endPoint x: 617, endPoint y: 539, distance: 22.0
click at [617, 539] on div "Instructions: Below is a text with blanks. Click on each blank, a list of choic…" at bounding box center [619, 400] width 844 height 413
click at [922, 104] on link "Next »" at bounding box center [917, 107] width 49 height 25
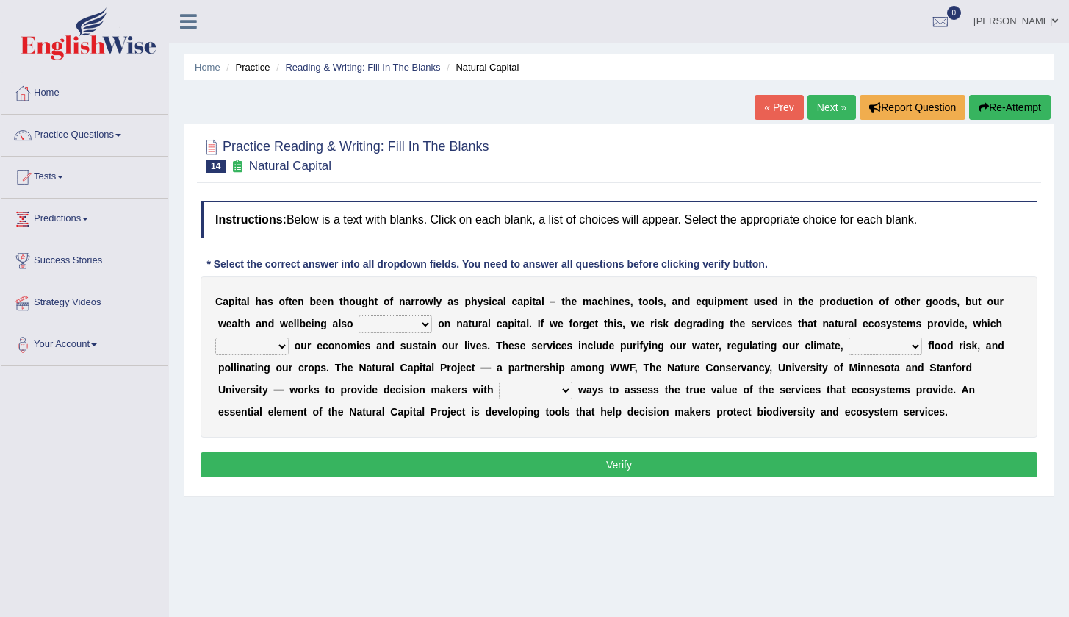
select select "apply"
select select "support"
select select "reducing"
select select "reliable"
click at [581, 454] on button "Verify" at bounding box center [619, 464] width 837 height 25
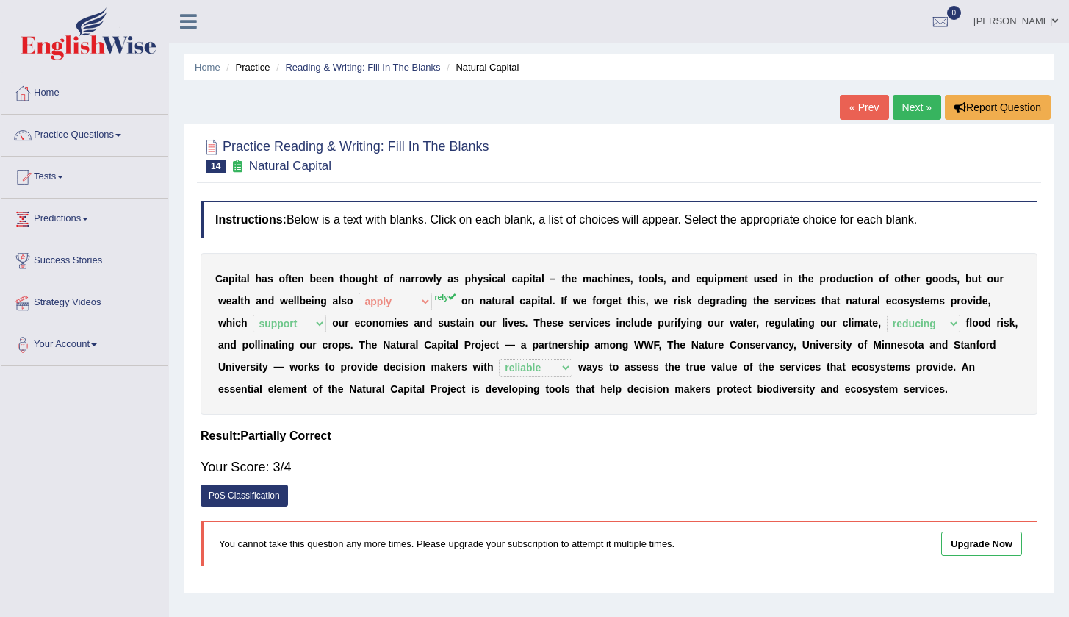
click at [919, 110] on link "Next »" at bounding box center [917, 107] width 49 height 25
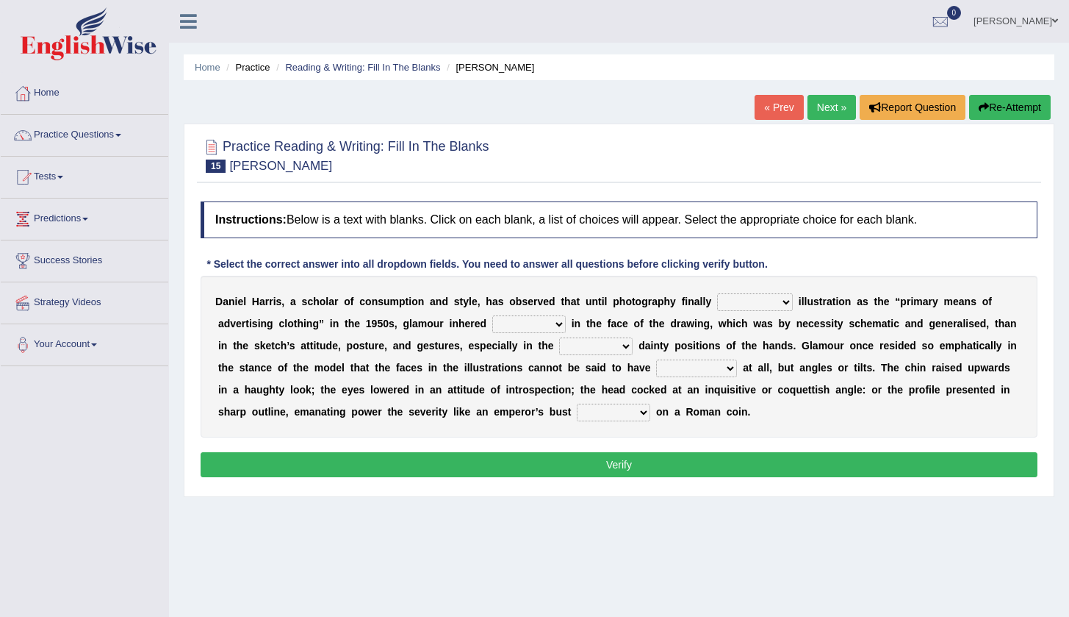
select select "supplied"
select select "less"
select select "exact"
select select "expressions"
select select "embossed"
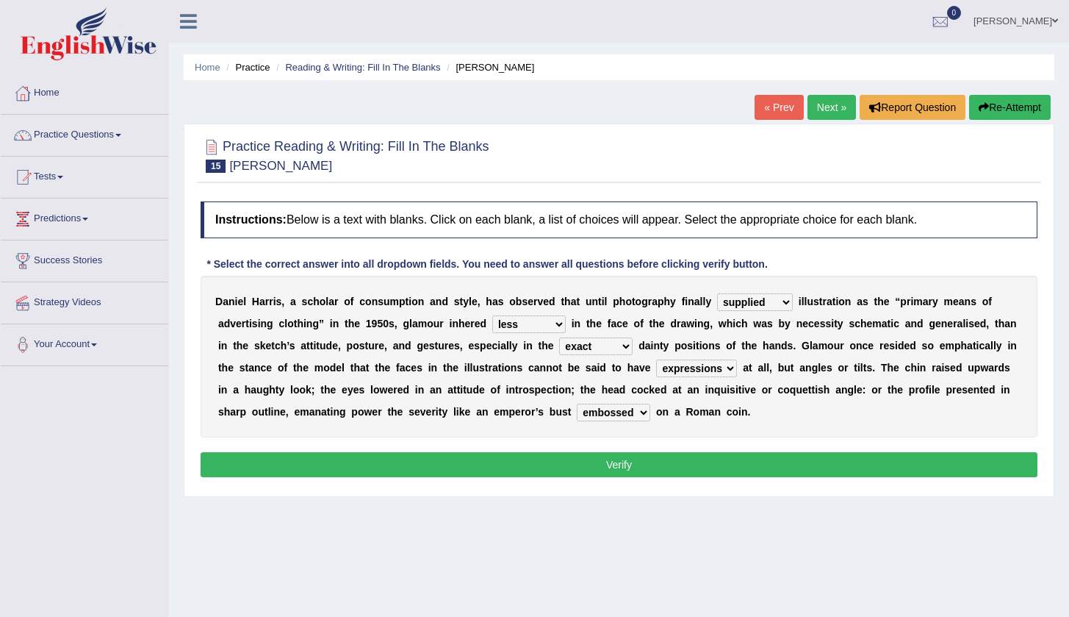
click at [634, 464] on button "Verify" at bounding box center [619, 464] width 837 height 25
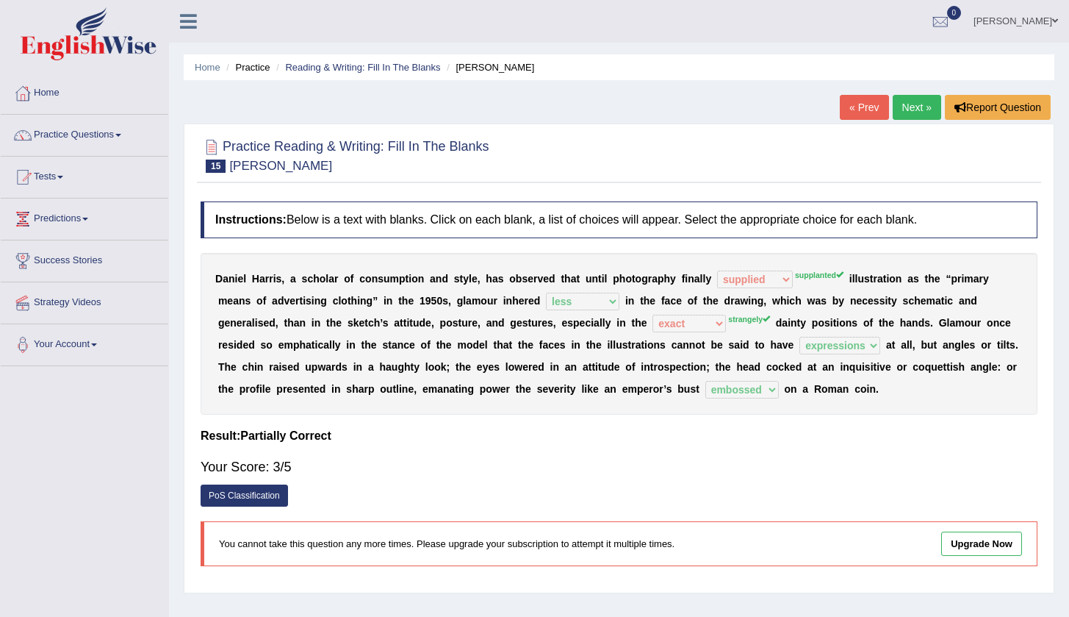
click at [919, 111] on link "Next »" at bounding box center [917, 107] width 49 height 25
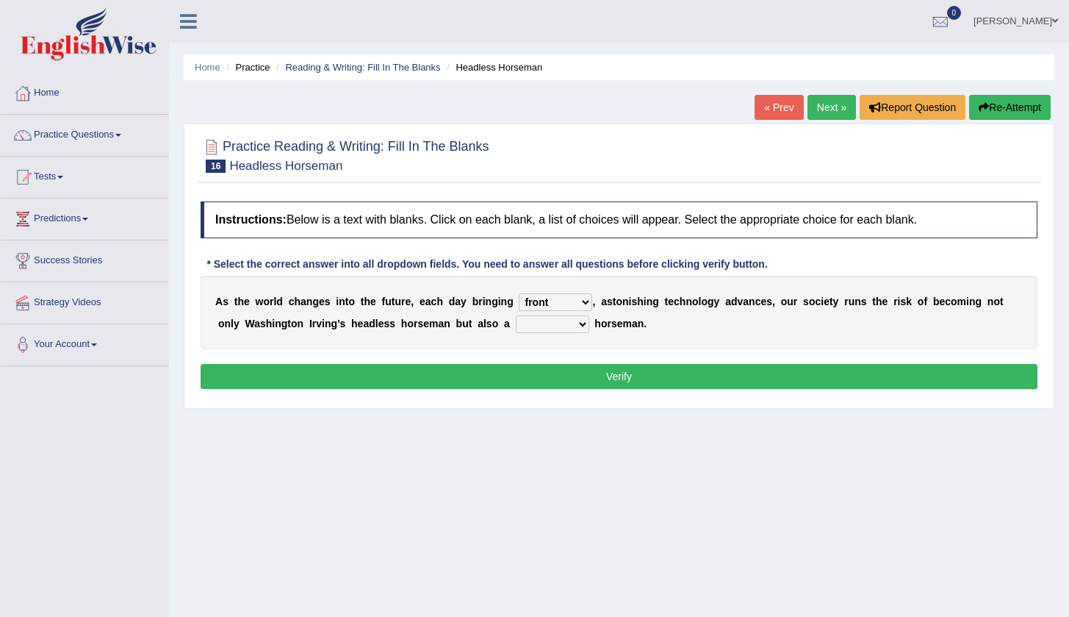
select select "new"
click at [582, 312] on div "A s t h e w o r l d c h a n g e s i n t o t h e f u t u r e , e a c h d a y b r…" at bounding box center [619, 312] width 837 height 73
select select "rude"
click at [580, 373] on button "Verify" at bounding box center [619, 376] width 837 height 25
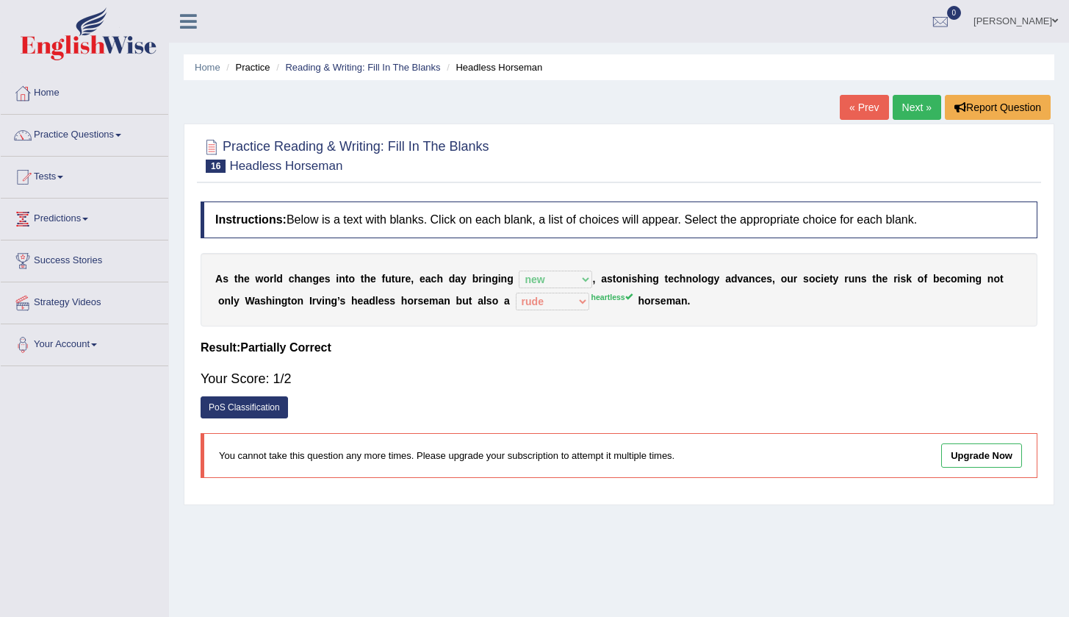
drag, startPoint x: 889, startPoint y: 147, endPoint x: 917, endPoint y: 105, distance: 50.4
click at [917, 106] on div "Home Practice Reading & Writing: Fill In The Blanks Headless Horseman « Prev Ne…" at bounding box center [619, 367] width 900 height 735
click at [917, 105] on link "Next »" at bounding box center [917, 107] width 49 height 25
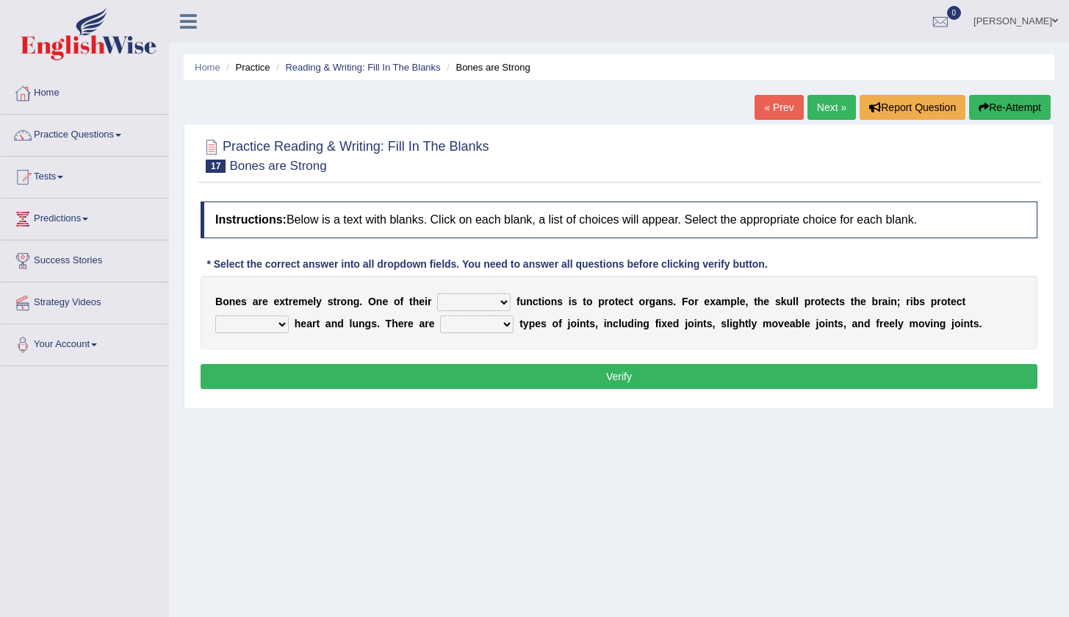
select select "main"
select select "the"
select select "several"
click at [606, 373] on button "Verify" at bounding box center [619, 376] width 837 height 25
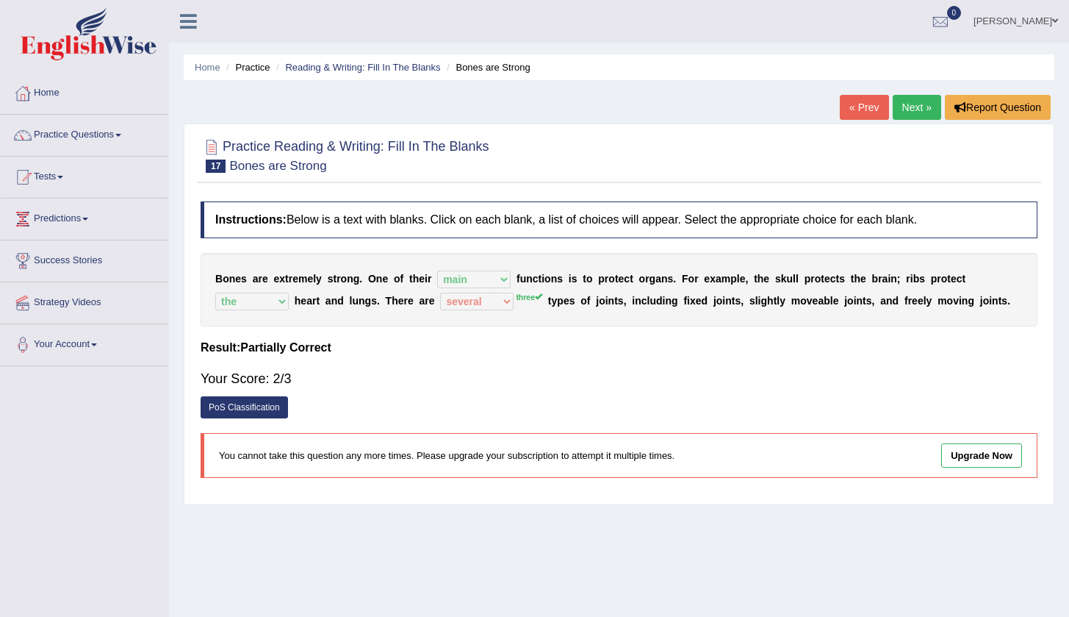
drag, startPoint x: 606, startPoint y: 373, endPoint x: 712, endPoint y: 353, distance: 108.4
click at [712, 354] on div "Instructions: Below is a text with blanks. Click on each blank, a list of choic…" at bounding box center [619, 345] width 844 height 303
drag, startPoint x: 905, startPoint y: 72, endPoint x: 905, endPoint y: 112, distance: 39.7
click at [905, 112] on div "Home Practice Reading & Writing: Fill In The Blanks Bones are Strong « Prev Nex…" at bounding box center [619, 367] width 900 height 735
click at [905, 112] on link "Next »" at bounding box center [917, 107] width 49 height 25
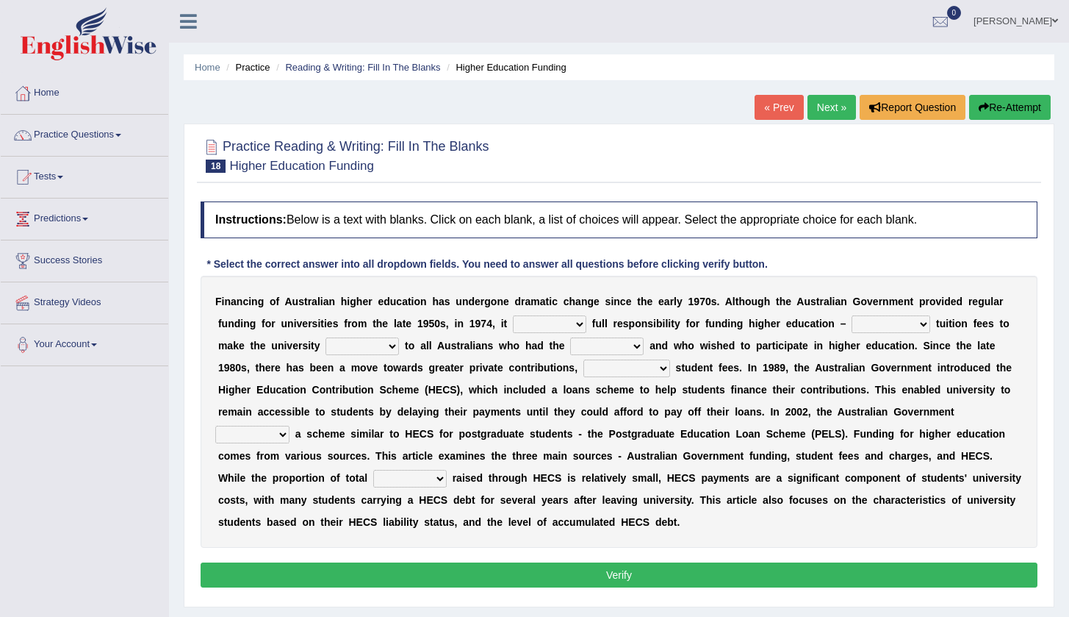
select select "affirmed"
select select "abolishing"
click at [404, 352] on div "F i n a n c i n g o f A u s t r a l i a n h i g h e r e d u c a t i o n h a s u…" at bounding box center [619, 412] width 837 height 272
select select "accessible"
select select "ability"
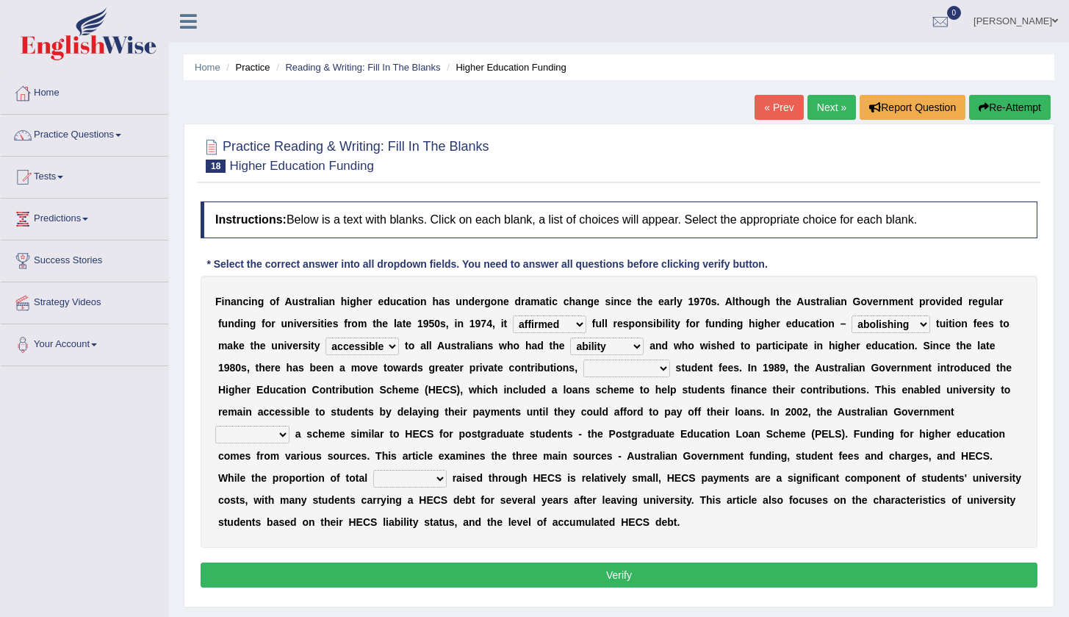
select select "particularly"
select select "introduced"
select select "revenue"
drag, startPoint x: 632, startPoint y: 595, endPoint x: 634, endPoint y: 570, distance: 25.8
click at [634, 570] on div "Instructions: Below is a text with blanks. Click on each blank, a list of choic…" at bounding box center [619, 396] width 844 height 405
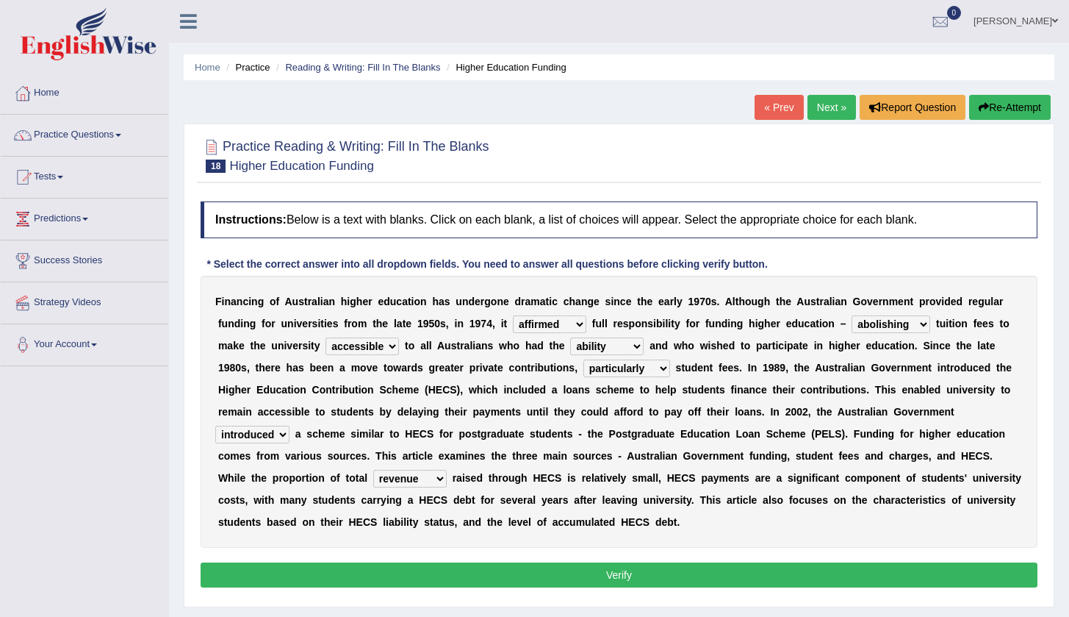
click at [634, 570] on button "Verify" at bounding box center [619, 574] width 837 height 25
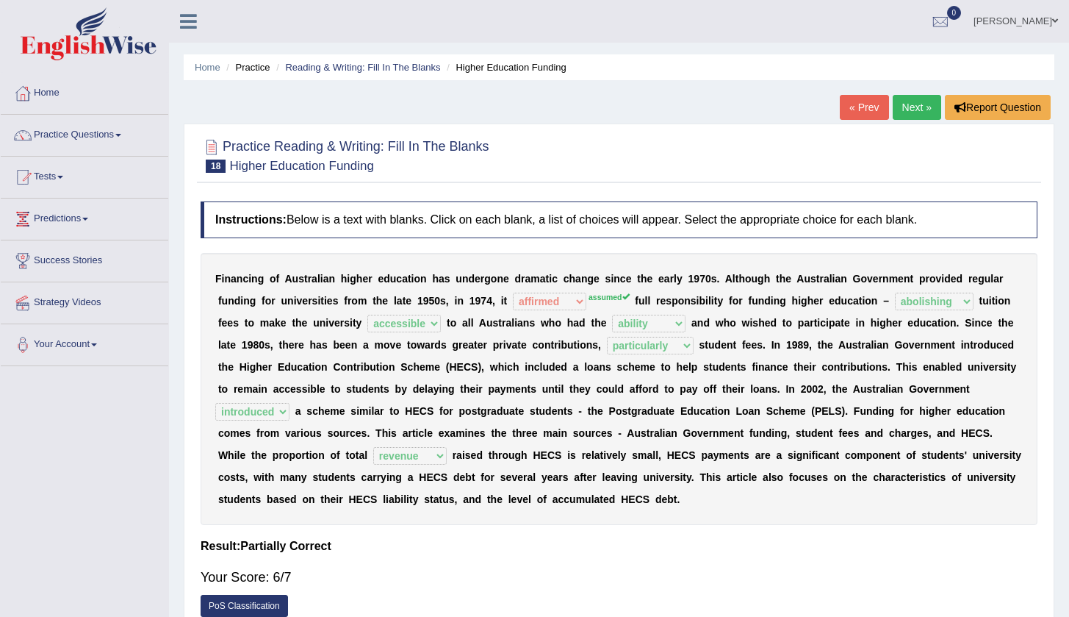
click at [916, 114] on link "Next »" at bounding box center [917, 107] width 49 height 25
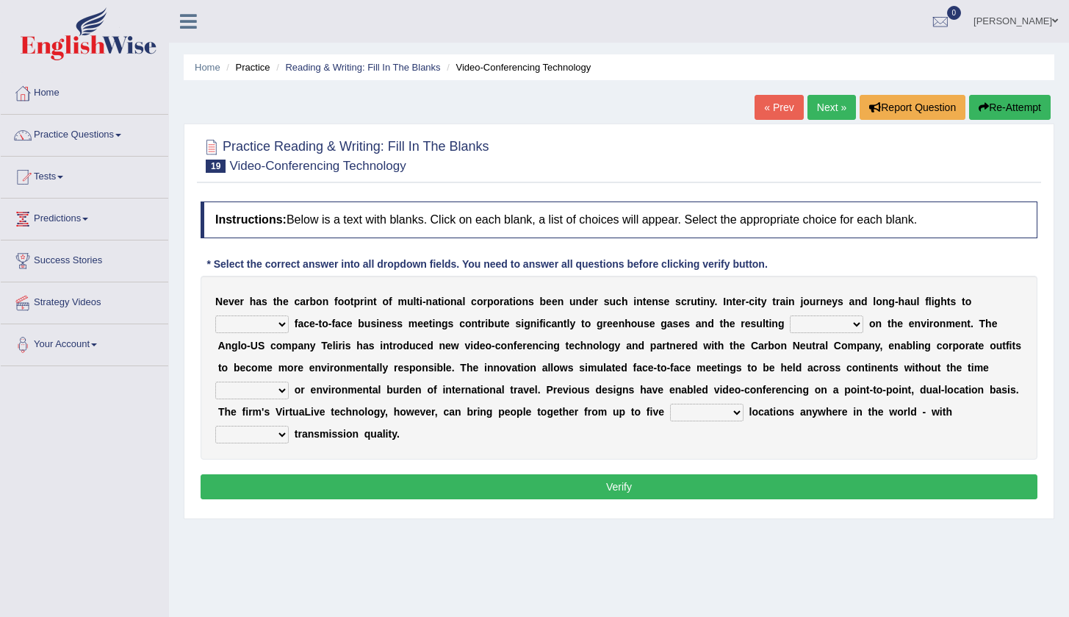
drag, startPoint x: 295, startPoint y: 340, endPoint x: 284, endPoint y: 326, distance: 17.8
click at [284, 326] on div "N e v e r h a s t h e c a r b o n f o o t p r i n t o f m u l t i - n a t i o n…" at bounding box center [619, 368] width 837 height 184
select select "show"
drag, startPoint x: 865, startPoint y: 306, endPoint x: 856, endPoint y: 328, distance: 23.1
click at [856, 328] on div "N e v e r h a s t h e c a r b o n f o o t p r i n t o f m u l t i - n a t i o n…" at bounding box center [619, 368] width 837 height 184
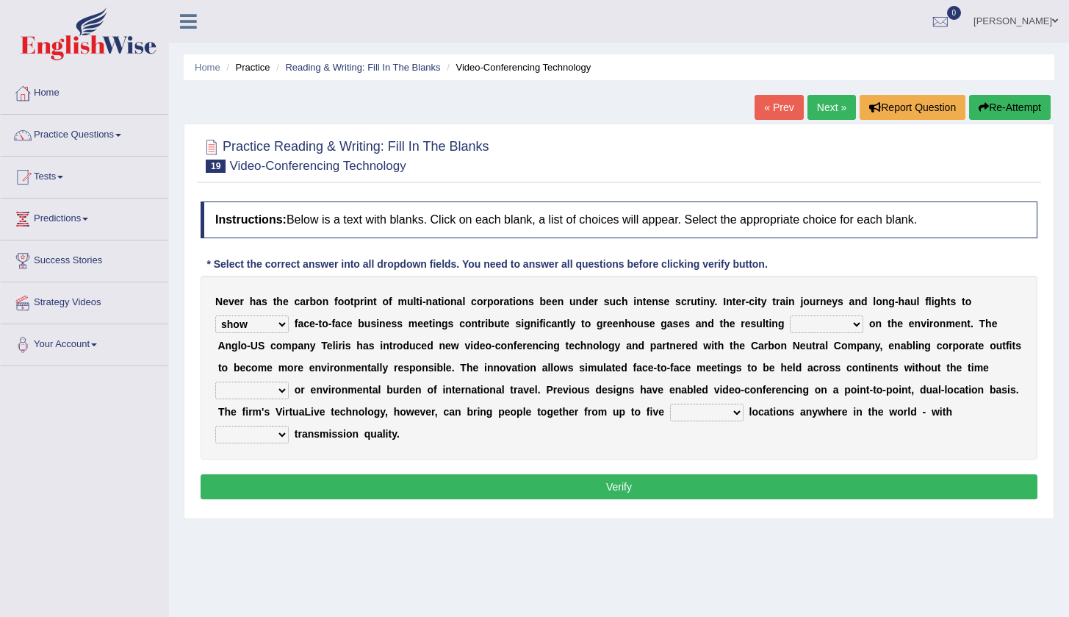
select select "stress"
select select "measure"
select select "different"
click at [676, 485] on button "Verify" at bounding box center [619, 486] width 837 height 25
select select "called"
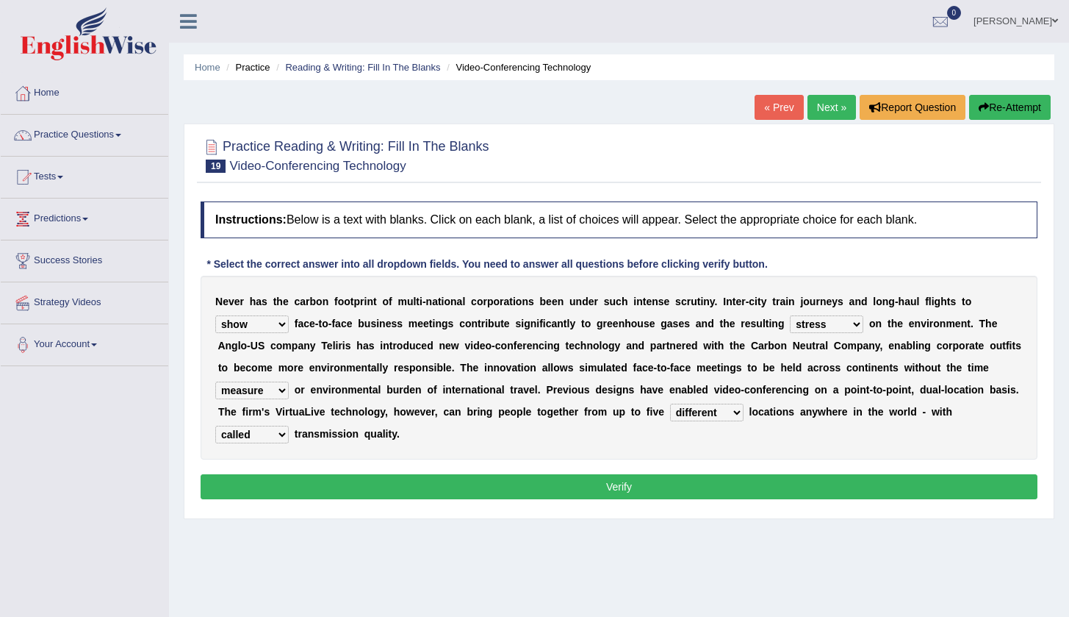
click at [398, 480] on button "Verify" at bounding box center [619, 486] width 837 height 25
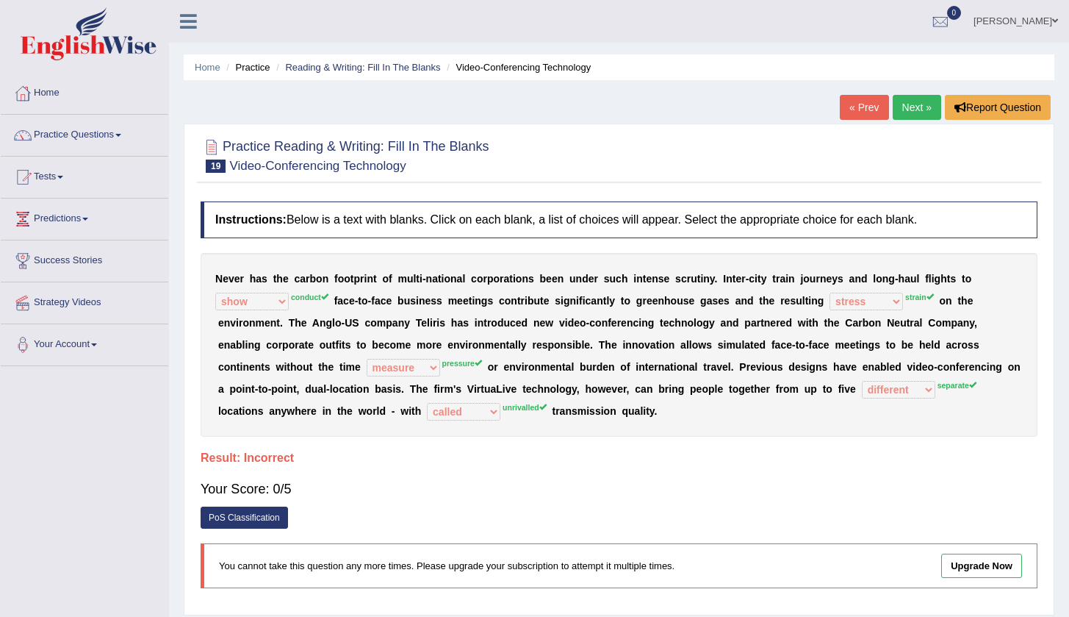
click at [918, 91] on div "Home Practice Reading & Writing: Fill In The Blanks Video-Conferencing Technolo…" at bounding box center [619, 367] width 900 height 735
click at [918, 102] on link "Next »" at bounding box center [917, 107] width 49 height 25
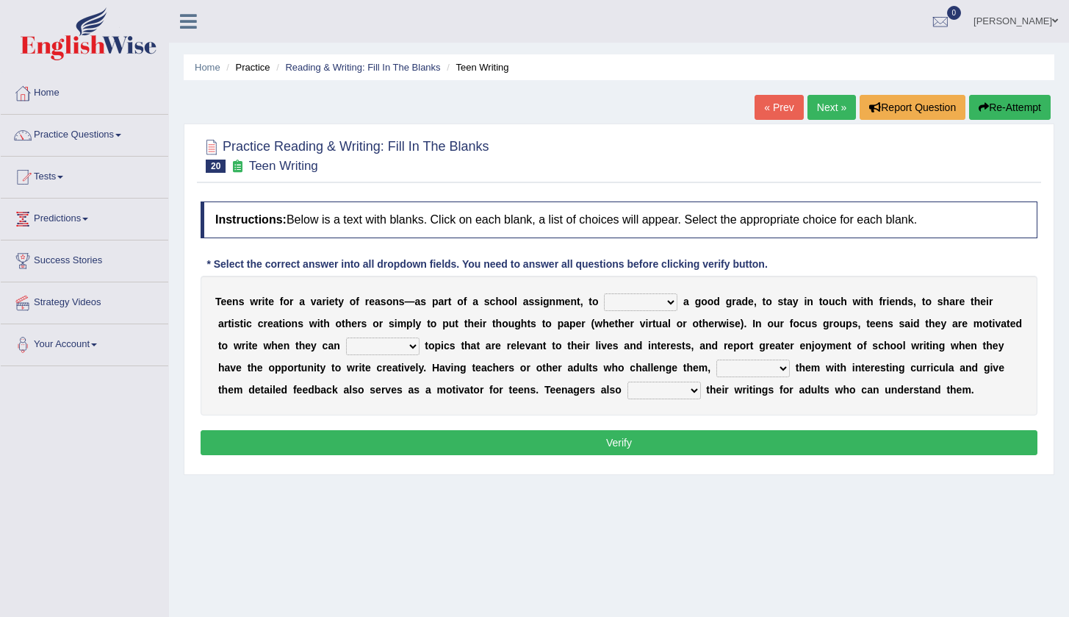
select select "get"
select select "select"
select select "present"
select select "compose"
click at [636, 441] on button "Verify" at bounding box center [619, 442] width 837 height 25
